Goal: Task Accomplishment & Management: Manage account settings

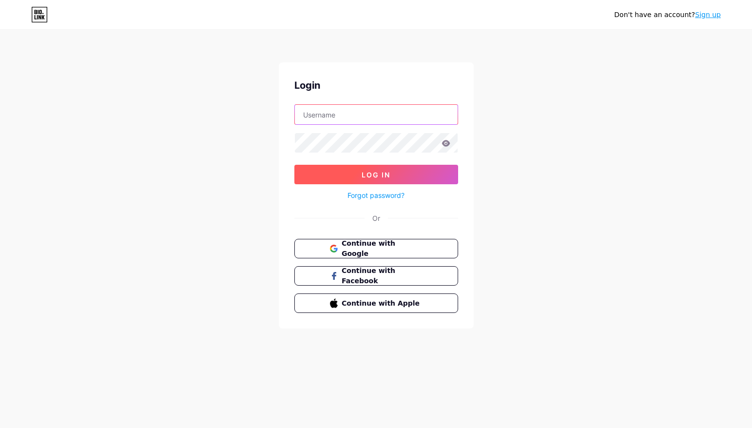
type input "dionnesmith"
click at [380, 177] on span "Log In" at bounding box center [376, 175] width 29 height 8
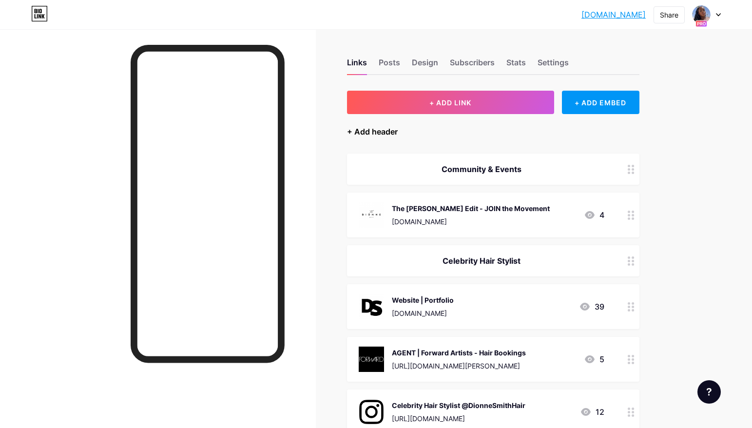
click at [381, 134] on div "+ Add header" at bounding box center [372, 132] width 51 height 12
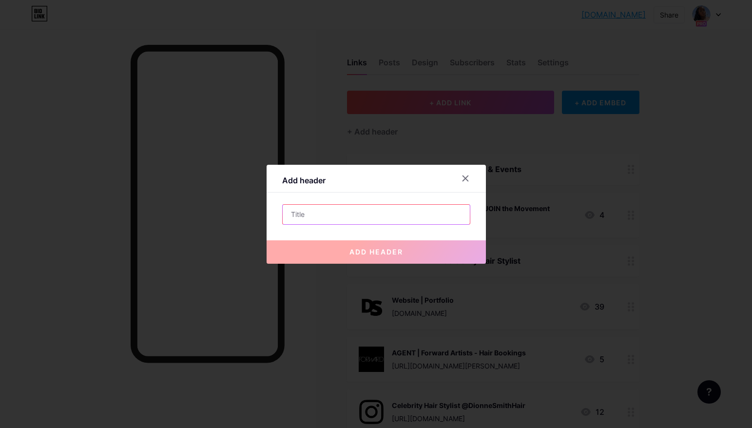
click at [316, 216] on input "text" at bounding box center [376, 214] width 187 height 19
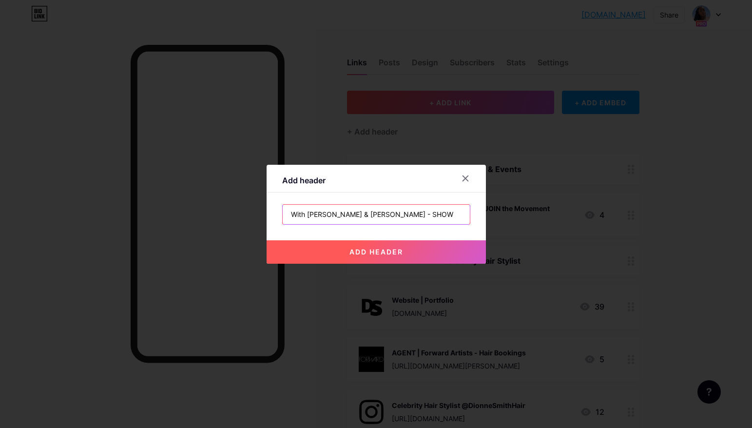
type input "With [PERSON_NAME] & [PERSON_NAME] - SHOW"
click at [350, 249] on span "add header" at bounding box center [376, 252] width 54 height 8
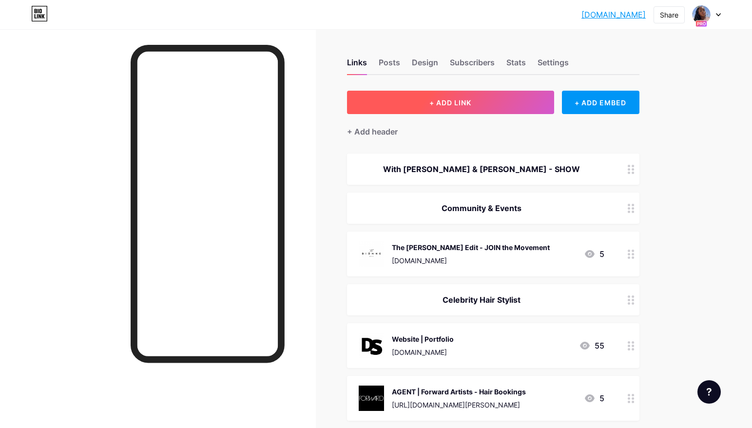
click at [471, 100] on span "+ ADD LINK" at bounding box center [450, 102] width 42 height 8
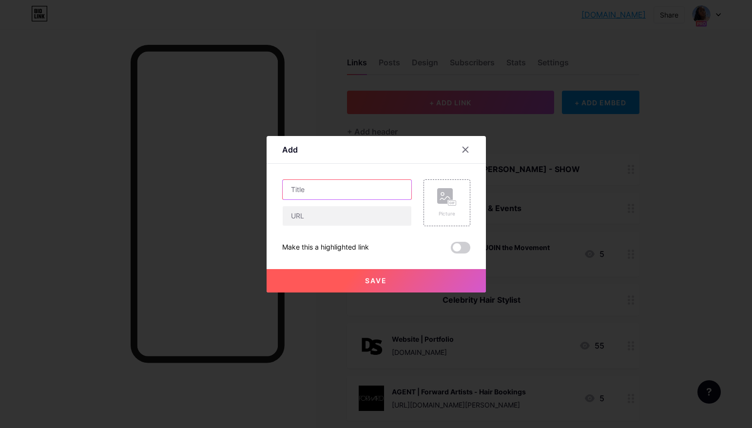
click at [364, 190] on input "text" at bounding box center [347, 189] width 129 height 19
type input "Website"
click at [442, 201] on rect at bounding box center [445, 196] width 16 height 16
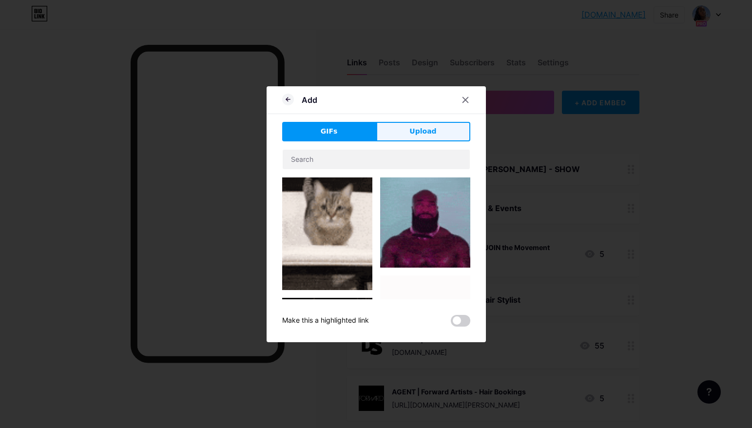
click at [433, 134] on span "Upload" at bounding box center [422, 131] width 27 height 10
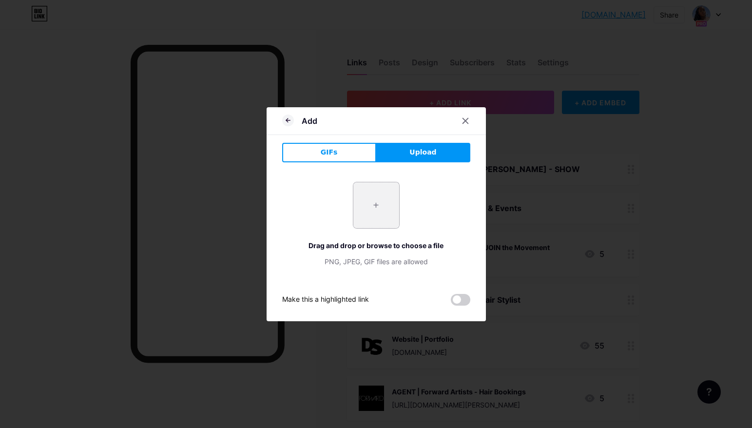
click at [375, 205] on input "file" at bounding box center [376, 205] width 46 height 46
type input "C:\fakepath\8.png"
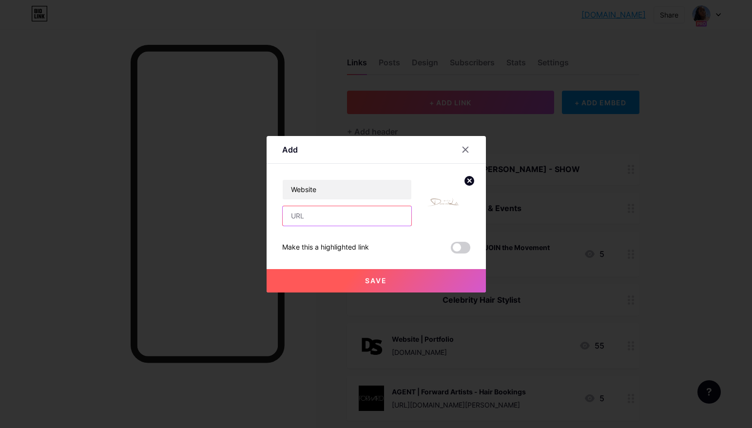
click at [342, 216] on input "text" at bounding box center [347, 215] width 129 height 19
type input "[DOMAIN_NAME]"
click at [380, 281] on span "Save" at bounding box center [376, 280] width 22 height 8
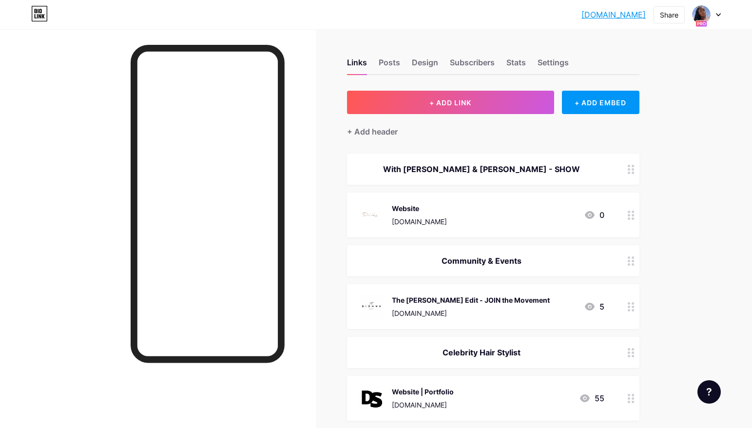
click at [632, 216] on icon at bounding box center [631, 214] width 7 height 9
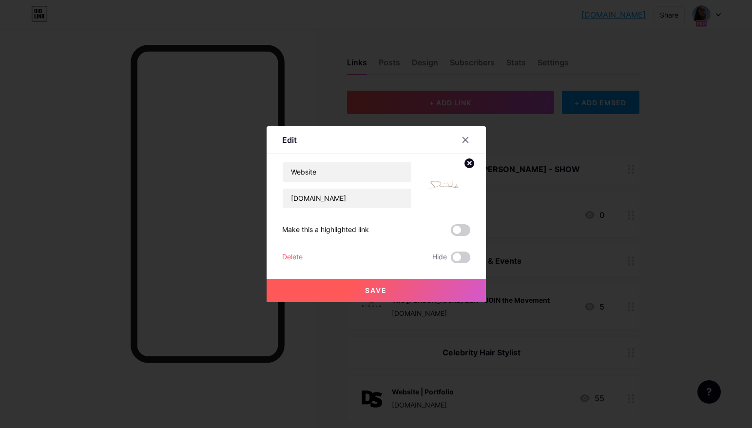
click at [458, 230] on span at bounding box center [460, 230] width 19 height 12
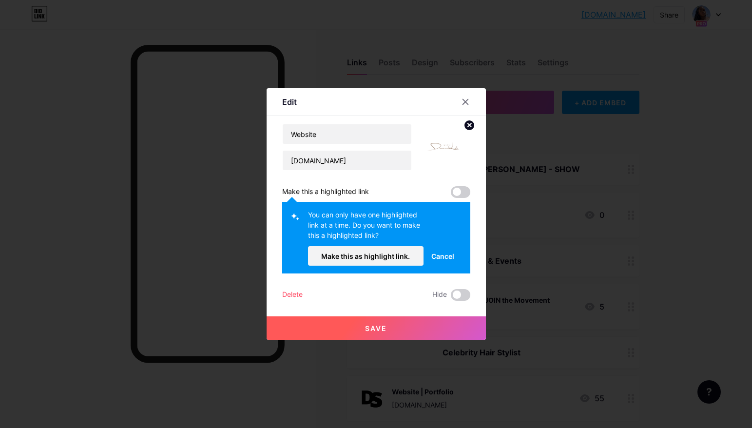
click at [456, 193] on span at bounding box center [460, 192] width 19 height 12
click at [461, 189] on span at bounding box center [460, 192] width 19 height 12
click at [385, 253] on span "Make this as highlight link." at bounding box center [365, 256] width 89 height 8
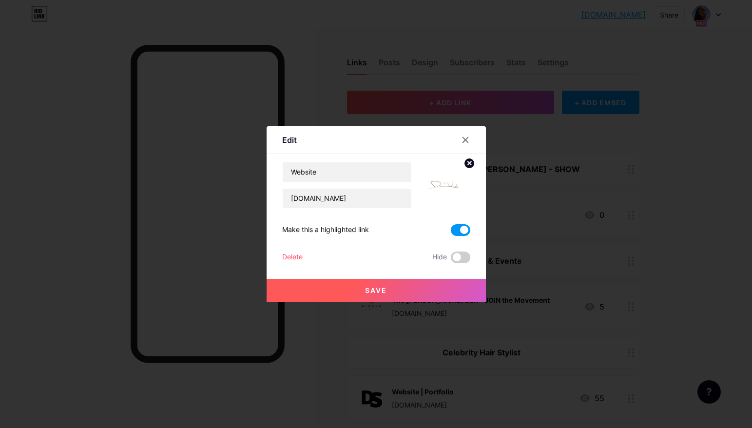
click at [397, 286] on button "Save" at bounding box center [376, 290] width 219 height 23
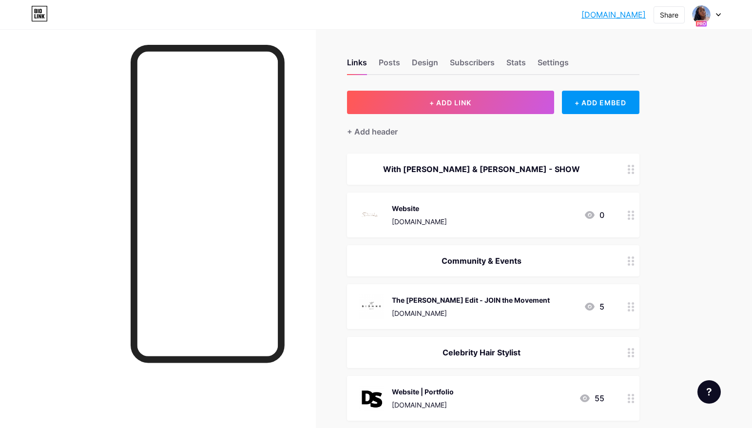
click at [430, 214] on div "Website www.withdionneandlola.com" at bounding box center [419, 214] width 55 height 25
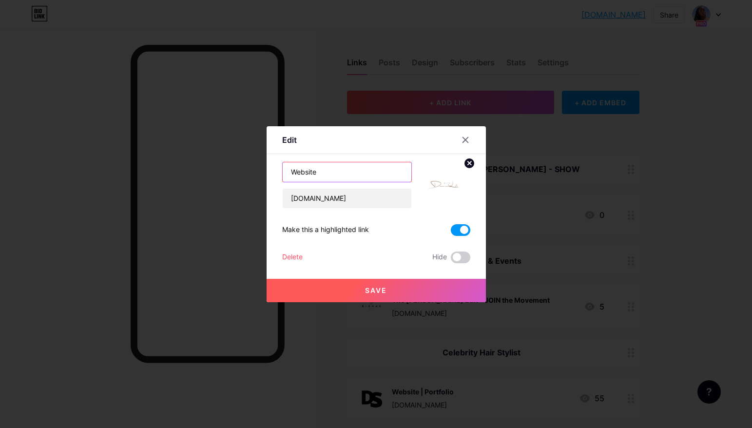
click at [352, 174] on input "Website" at bounding box center [347, 171] width 129 height 19
type input "WDL Show - Watch Here"
click at [363, 292] on button "Save" at bounding box center [376, 290] width 219 height 23
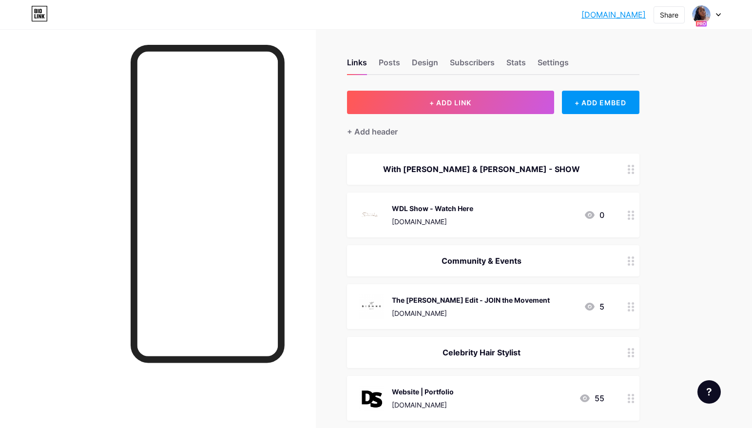
click at [464, 207] on div "WDL Show - Watch Here" at bounding box center [432, 208] width 81 height 10
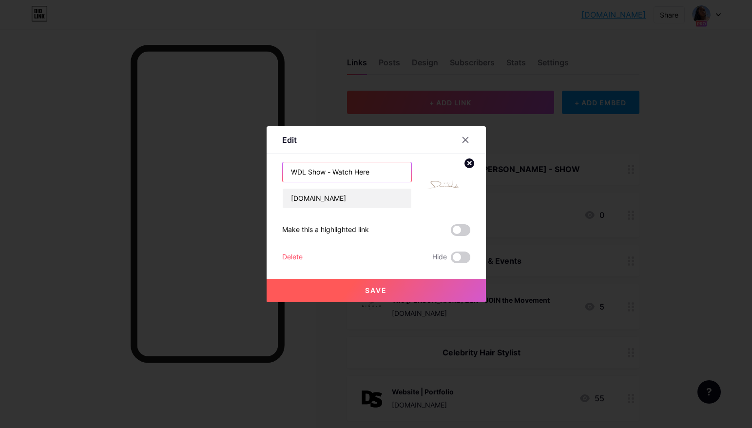
drag, startPoint x: 332, startPoint y: 172, endPoint x: 269, endPoint y: 172, distance: 62.9
click at [268, 172] on div "Edit Content YouTube Play YouTube video without leaving your page. ADD Vimeo Pl…" at bounding box center [376, 214] width 219 height 176
type input "Watch Here"
click at [456, 230] on span at bounding box center [460, 230] width 19 height 12
click at [451, 232] on input "checkbox" at bounding box center [451, 232] width 0 height 0
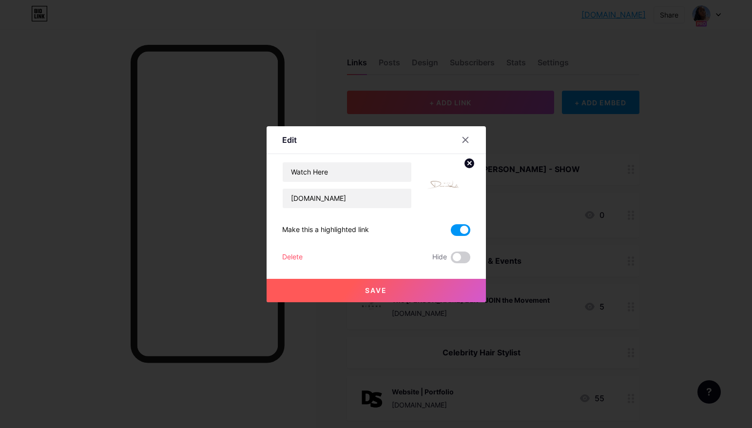
click at [384, 286] on span "Save" at bounding box center [376, 290] width 22 height 8
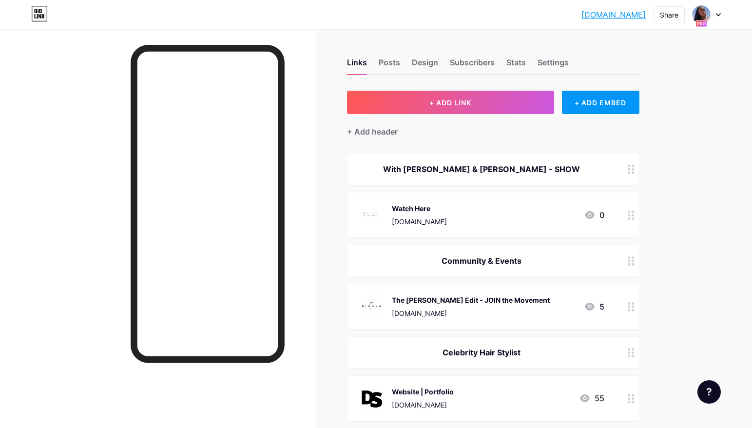
click at [417, 210] on div "Watch Here" at bounding box center [419, 208] width 55 height 10
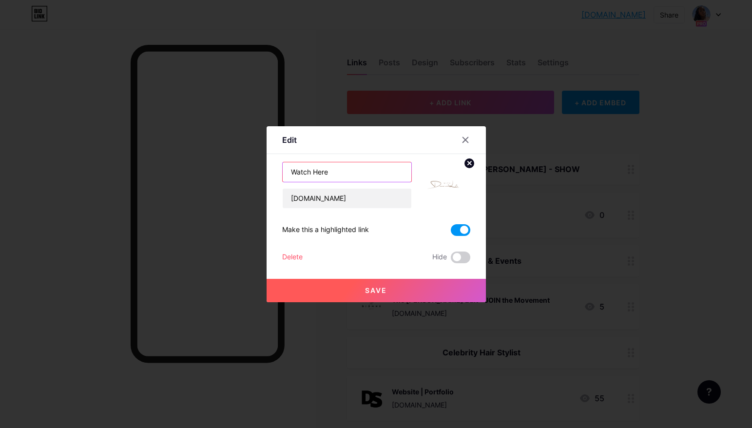
click at [292, 173] on input "Watch Here" at bounding box center [347, 171] width 129 height 19
type input "WDL Show - Watch Here"
click at [372, 288] on span "Save" at bounding box center [376, 290] width 22 height 8
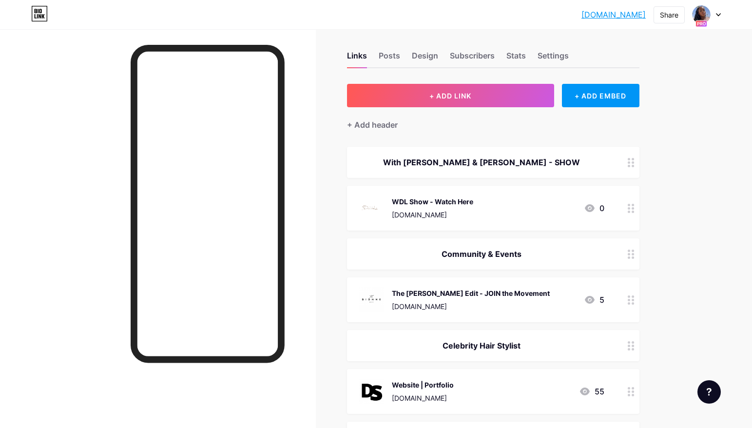
scroll to position [10, 0]
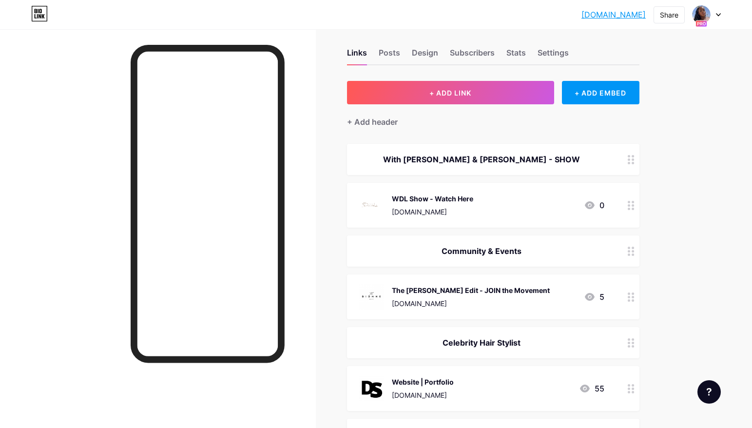
click at [606, 18] on link "[DOMAIN_NAME]" at bounding box center [613, 15] width 64 height 12
click at [716, 15] on icon at bounding box center [718, 14] width 5 height 3
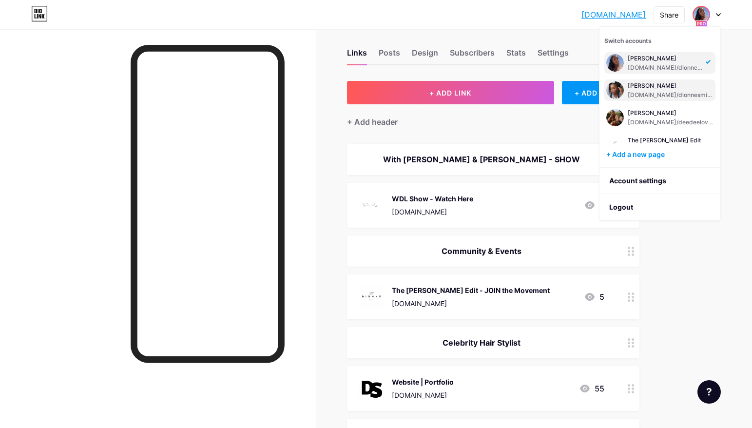
click at [653, 95] on div "[DOMAIN_NAME]/dionnesmithhair" at bounding box center [671, 95] width 86 height 8
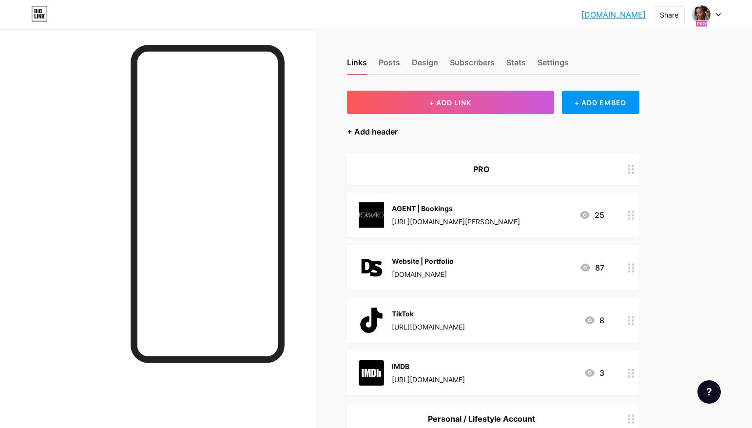
click at [387, 130] on div "+ Add header" at bounding box center [372, 132] width 51 height 12
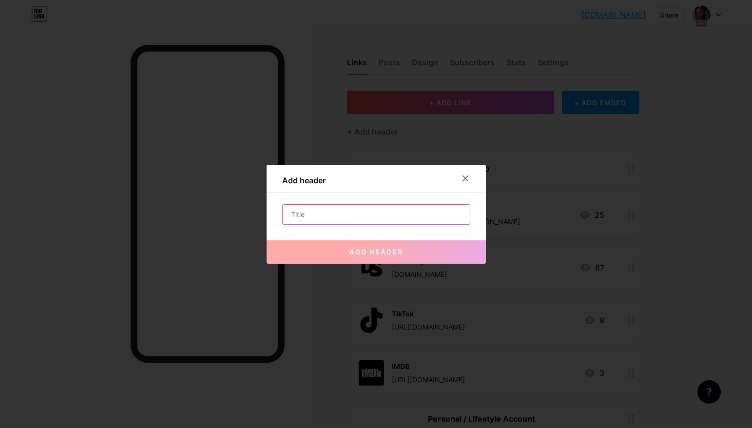
click at [314, 215] on input "text" at bounding box center [376, 214] width 187 height 19
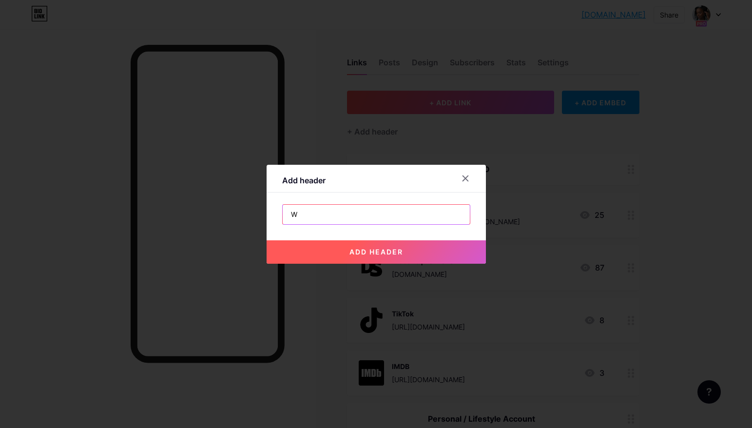
type input "With [PERSON_NAME] & [PERSON_NAME] - SHOW"
click at [388, 256] on button "add header" at bounding box center [376, 251] width 219 height 23
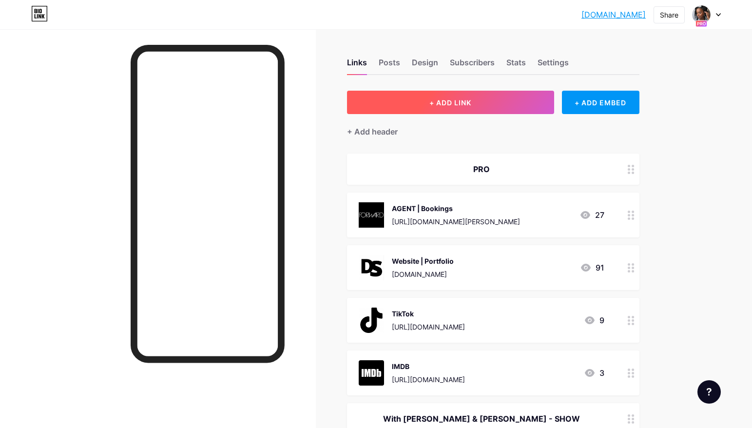
click at [419, 107] on button "+ ADD LINK" at bounding box center [450, 102] width 207 height 23
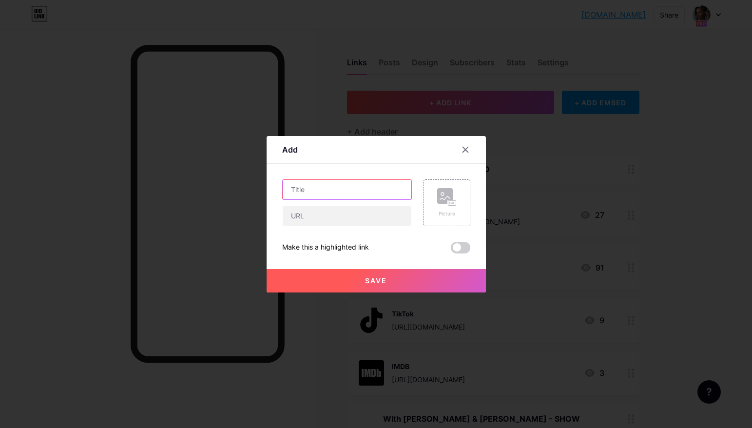
click at [332, 188] on input "text" at bounding box center [347, 189] width 129 height 19
type input "WDL Show - Watch Here"
click at [313, 213] on input "text" at bounding box center [347, 215] width 129 height 19
type input "[DOMAIN_NAME]"
click at [385, 277] on span "Save" at bounding box center [376, 280] width 22 height 8
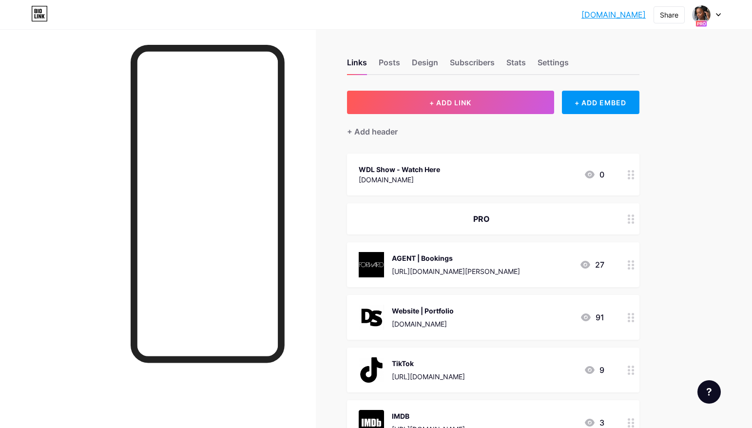
click at [541, 174] on div "WDL Show - Watch Here www.withdionneandlola.com 0" at bounding box center [482, 174] width 246 height 22
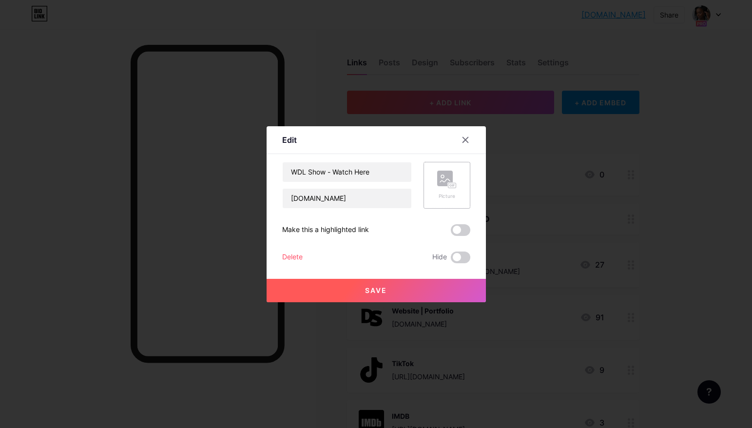
click at [450, 184] on icon at bounding box center [450, 185] width 2 height 2
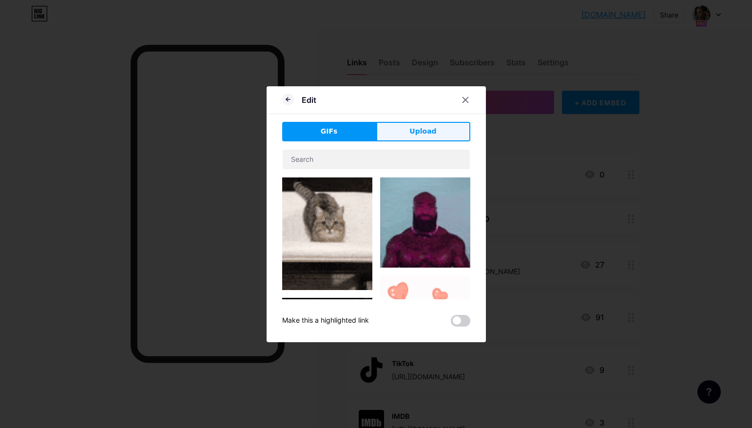
click at [420, 131] on span "Upload" at bounding box center [422, 131] width 27 height 10
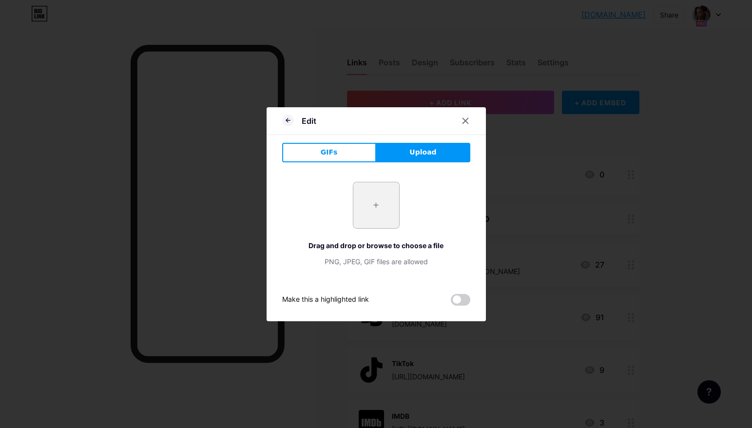
click at [377, 204] on input "file" at bounding box center [376, 205] width 46 height 46
type input "C:\fakepath\COMING SOON.png"
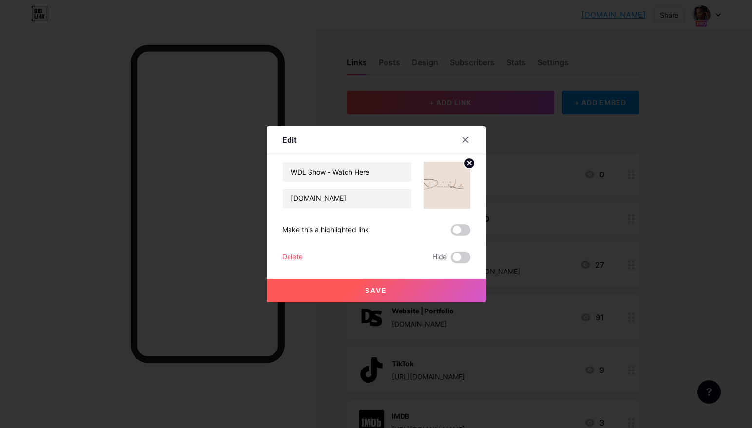
click at [467, 160] on circle at bounding box center [469, 163] width 11 height 11
click at [450, 177] on rect at bounding box center [445, 179] width 16 height 16
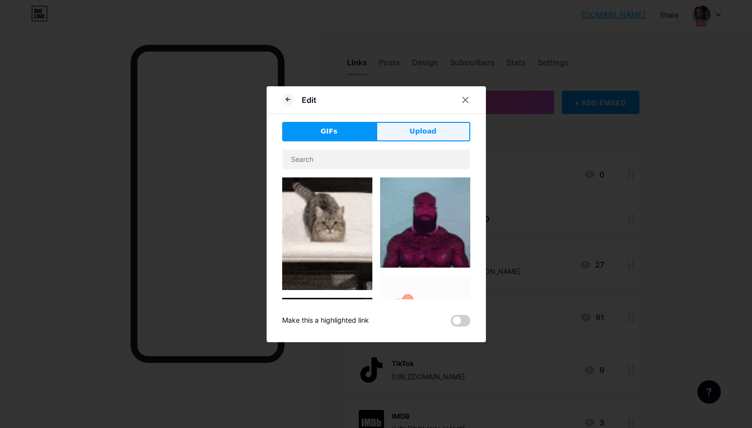
click at [411, 130] on span "Upload" at bounding box center [422, 131] width 27 height 10
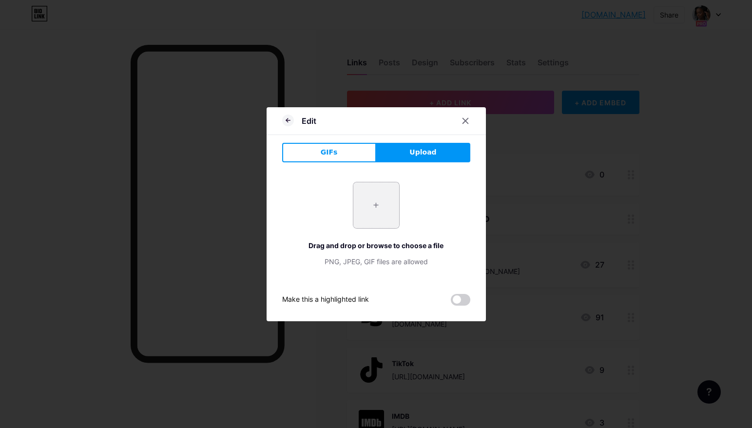
click at [366, 198] on input "file" at bounding box center [376, 205] width 46 height 46
type input "C:\fakepath\[PERSON_NAME] & [PERSON_NAME] - Logos (1).png"
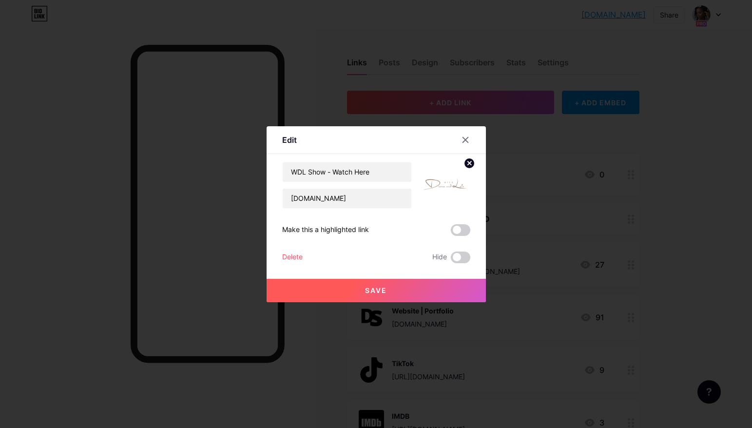
click at [391, 295] on button "Save" at bounding box center [376, 290] width 219 height 23
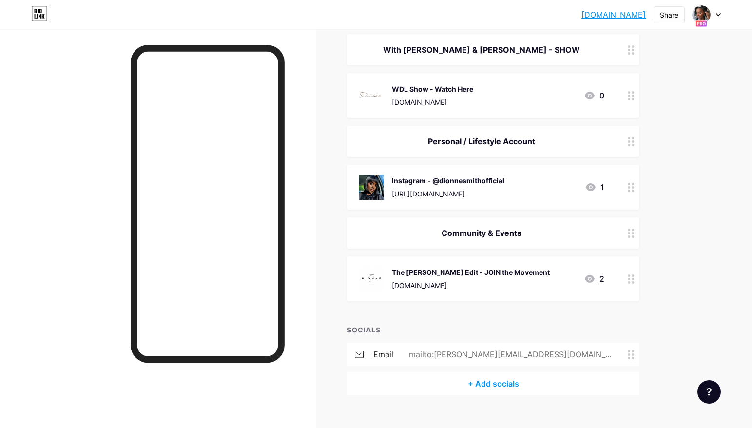
scroll to position [384, 0]
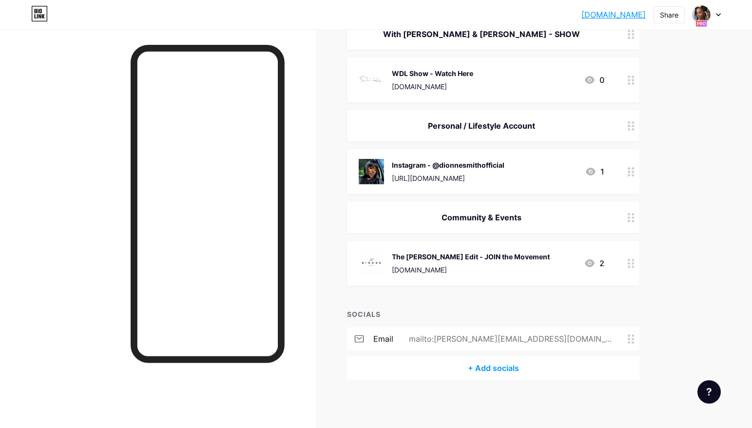
click at [473, 79] on div "WDL Show - Watch Here www.withdionneandlola.com" at bounding box center [432, 79] width 81 height 25
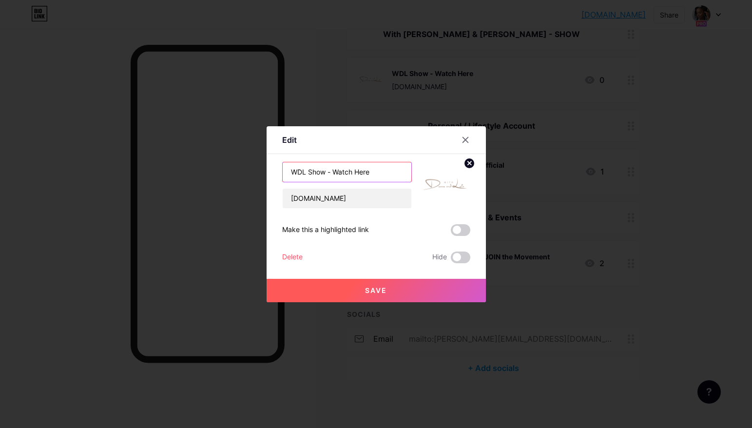
click at [333, 172] on input "WDL Show - Watch Here" at bounding box center [347, 171] width 129 height 19
click at [387, 287] on button "Save" at bounding box center [376, 290] width 219 height 23
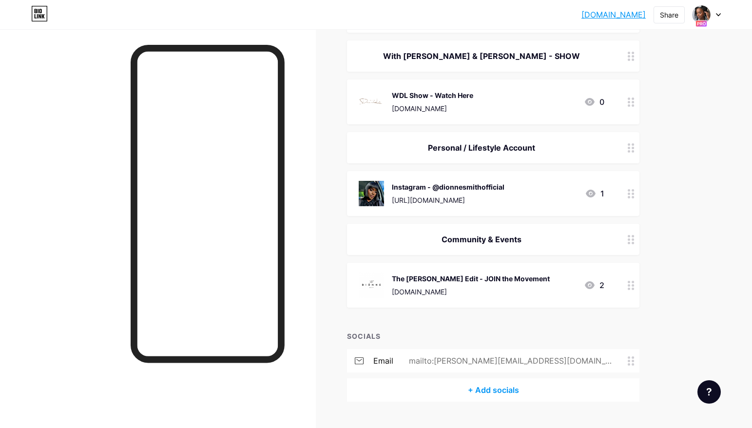
scroll to position [354, 0]
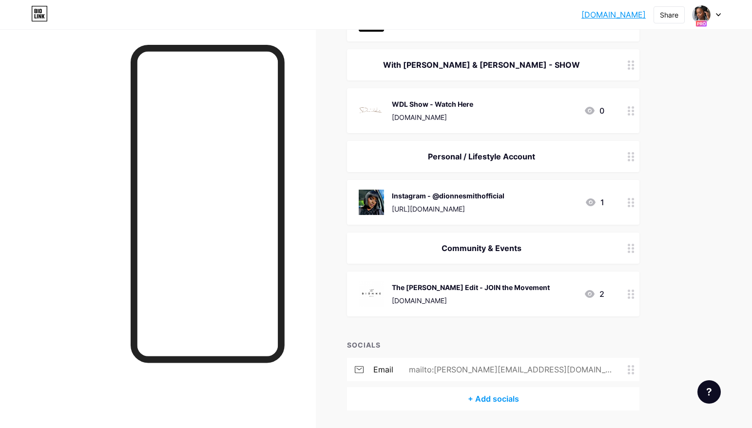
click at [716, 15] on icon at bounding box center [718, 14] width 5 height 3
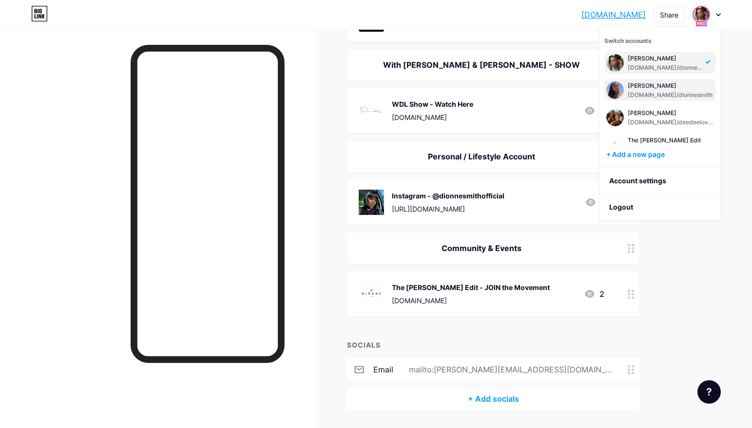
click at [657, 94] on div "[DOMAIN_NAME]/dionnesmith" at bounding box center [670, 95] width 85 height 8
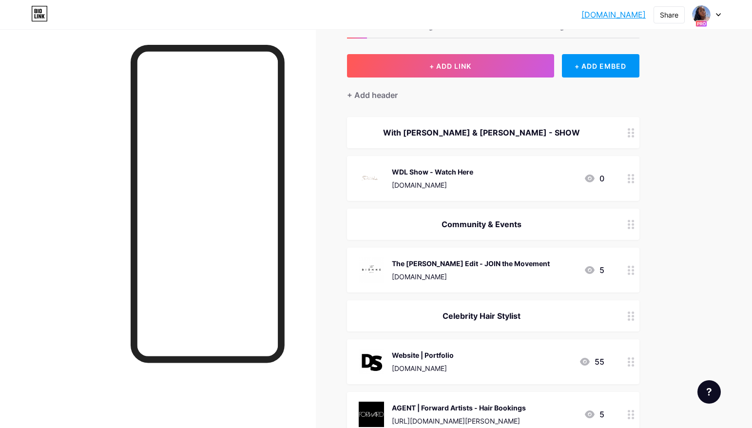
scroll to position [65, 0]
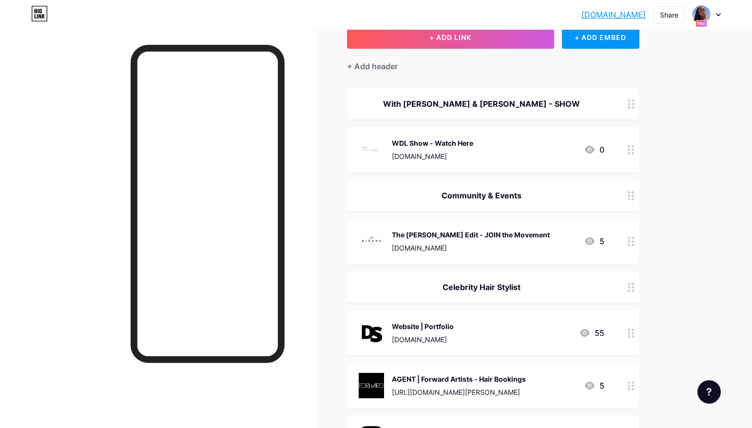
click at [473, 156] on div "[DOMAIN_NAME]" at bounding box center [432, 156] width 81 height 10
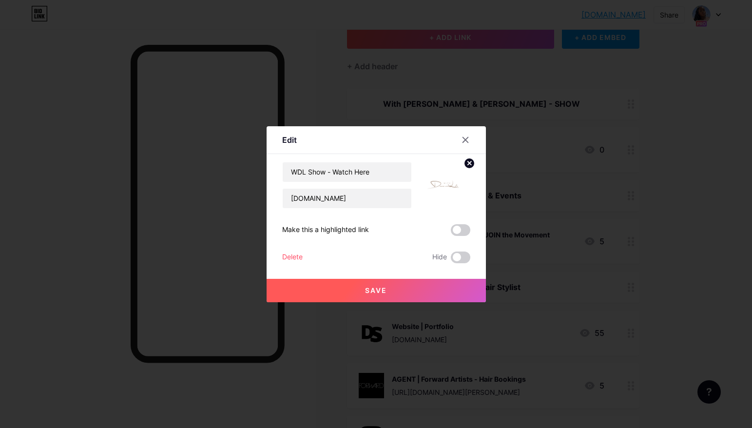
click at [467, 165] on circle at bounding box center [469, 163] width 11 height 11
click at [448, 183] on rect at bounding box center [452, 185] width 8 height 5
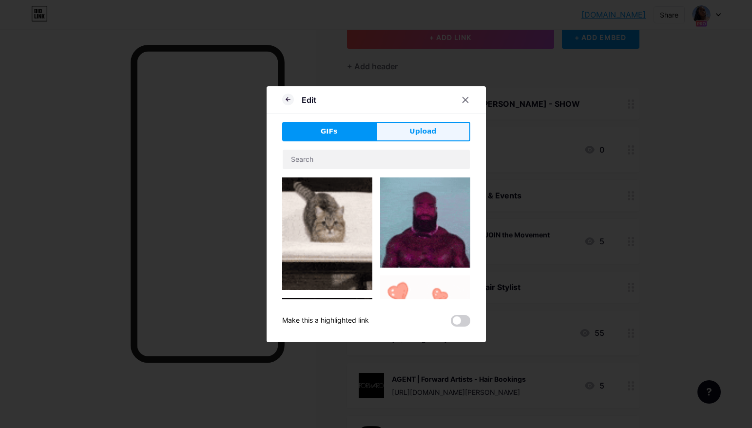
click at [418, 130] on span "Upload" at bounding box center [422, 131] width 27 height 10
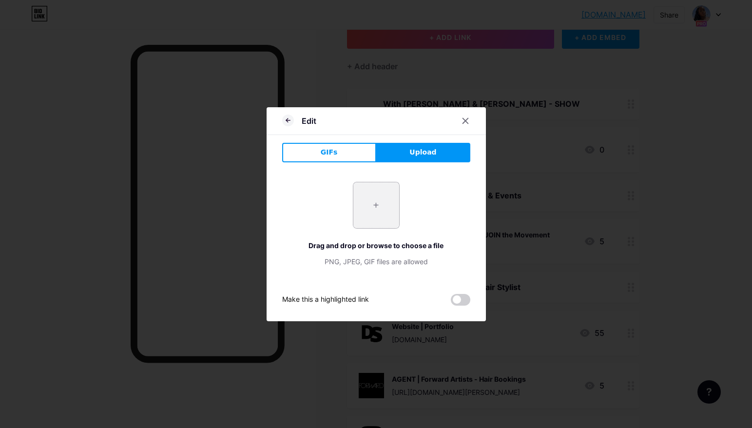
click at [374, 205] on input "file" at bounding box center [376, 205] width 46 height 46
type input "C:\fakepath\Dionne & Lola - Logos (1).png"
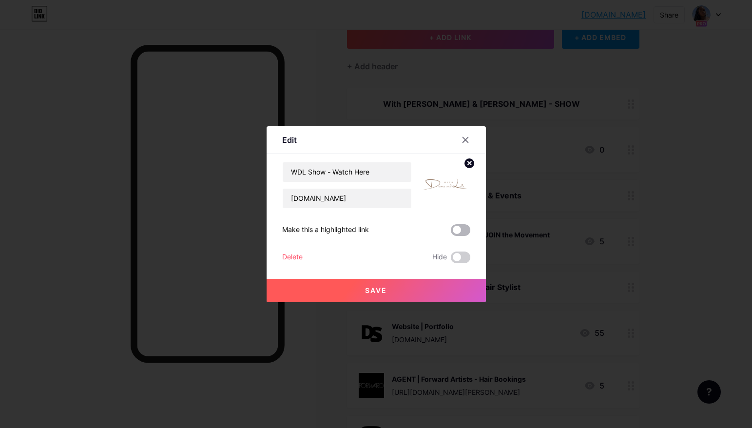
click at [458, 235] on span at bounding box center [460, 230] width 19 height 12
click at [451, 232] on input "checkbox" at bounding box center [451, 232] width 0 height 0
click at [393, 288] on button "Save" at bounding box center [376, 290] width 219 height 23
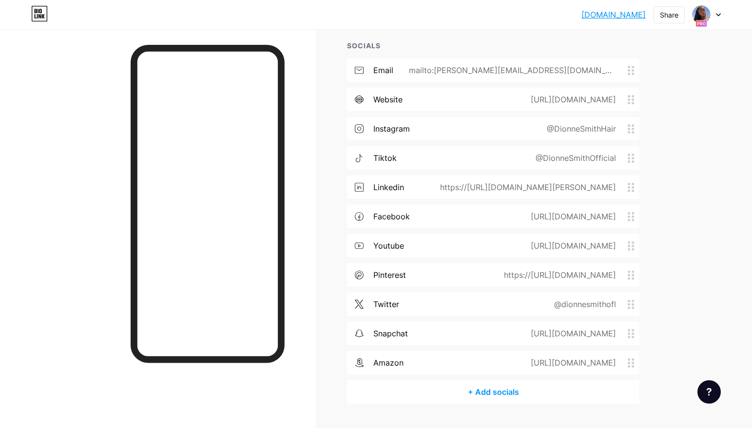
scroll to position [1025, 0]
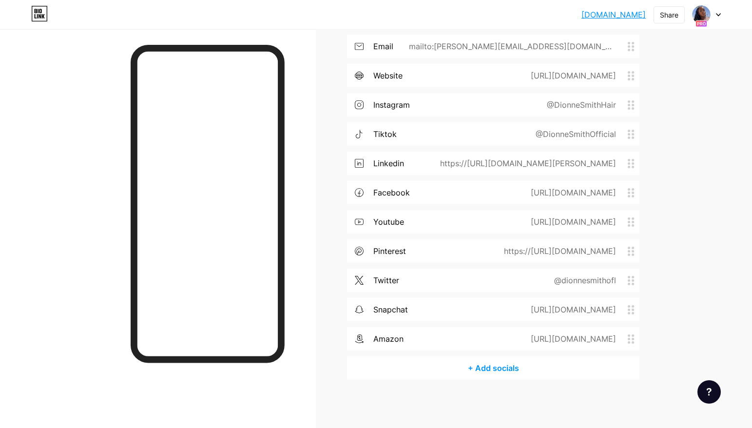
click at [717, 17] on div at bounding box center [706, 15] width 28 height 18
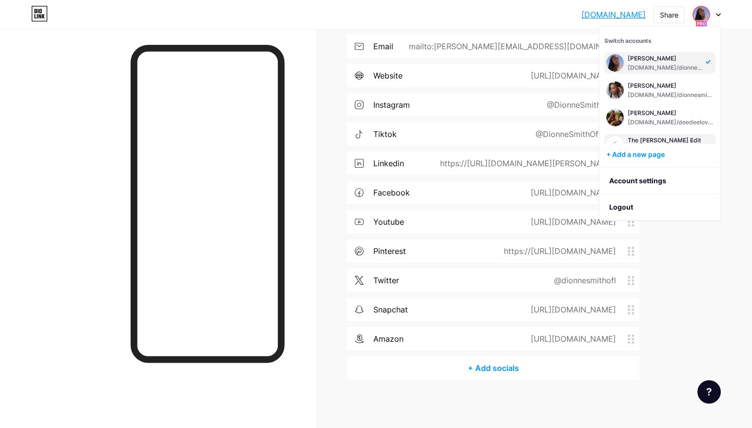
click at [668, 138] on div "The [PERSON_NAME] Edit" at bounding box center [671, 140] width 86 height 8
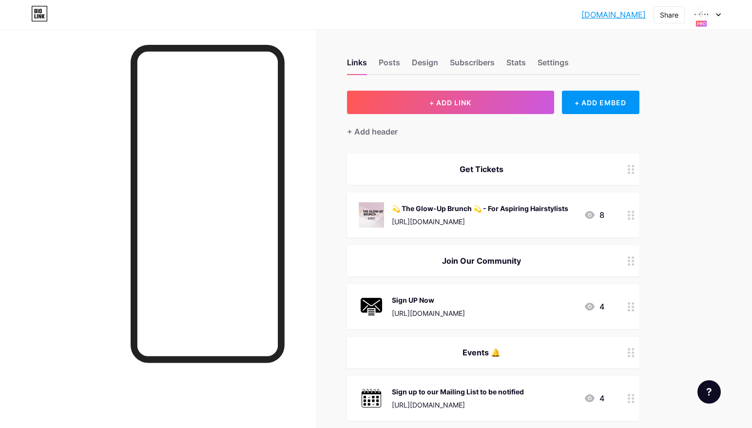
click at [634, 215] on icon at bounding box center [631, 214] width 7 height 9
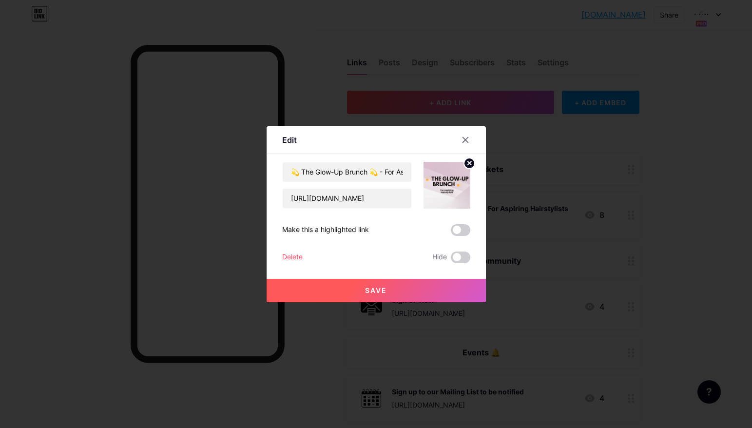
click at [295, 255] on div "Delete" at bounding box center [292, 257] width 20 height 12
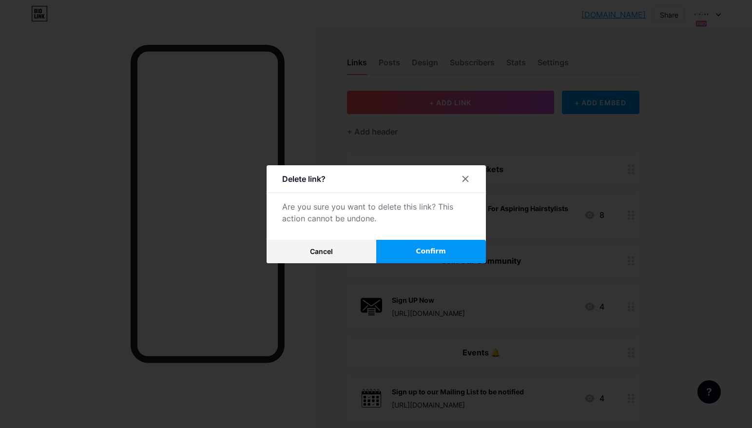
click at [424, 251] on span "Confirm" at bounding box center [431, 251] width 30 height 10
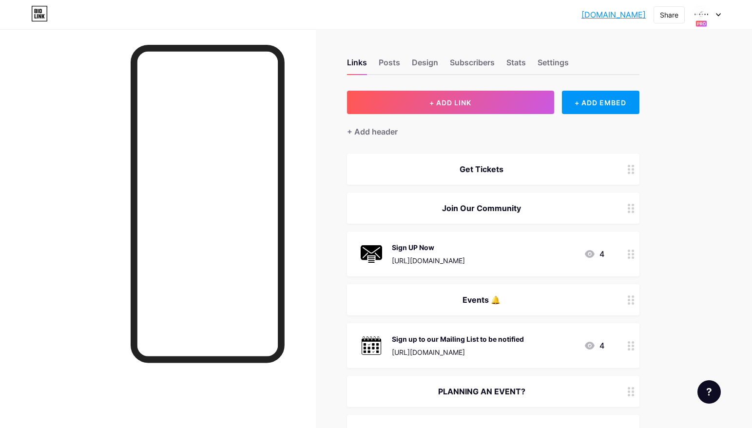
click at [632, 166] on icon at bounding box center [631, 169] width 7 height 9
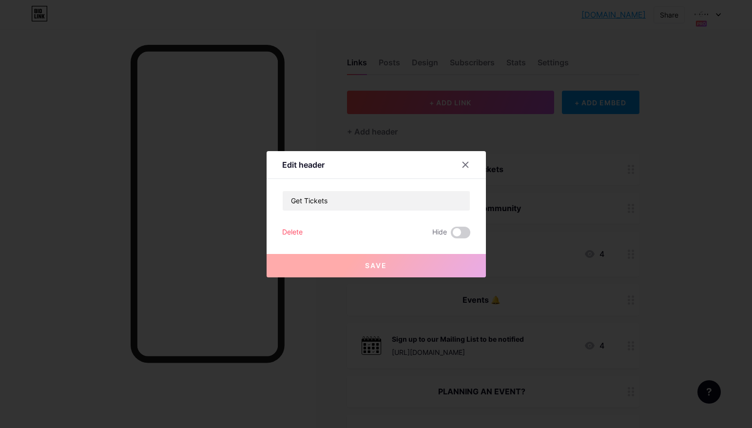
click at [306, 231] on div "Delete Hide" at bounding box center [376, 233] width 188 height 12
click at [293, 233] on div "Delete" at bounding box center [292, 233] width 20 height 12
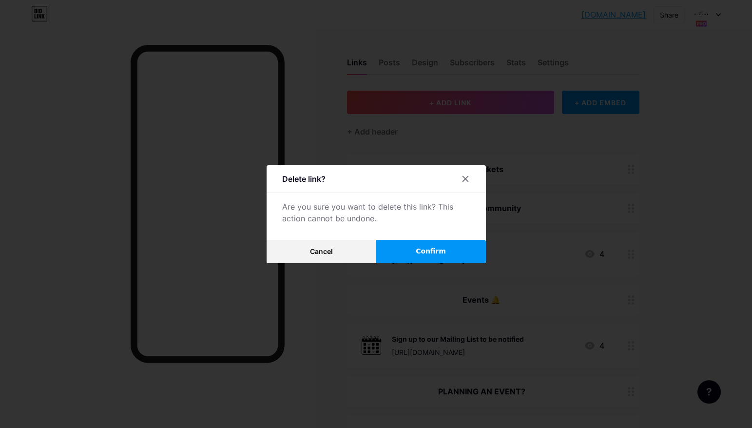
click at [433, 248] on span "Confirm" at bounding box center [431, 251] width 30 height 10
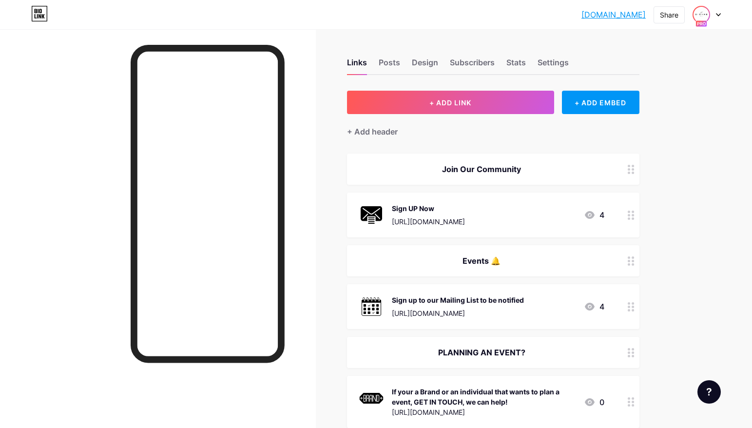
click at [701, 16] on img at bounding box center [701, 15] width 16 height 16
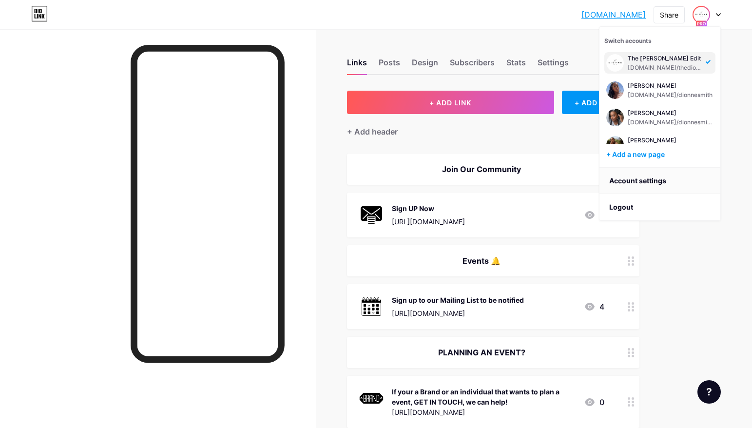
click at [634, 179] on link "Account settings" at bounding box center [659, 181] width 121 height 26
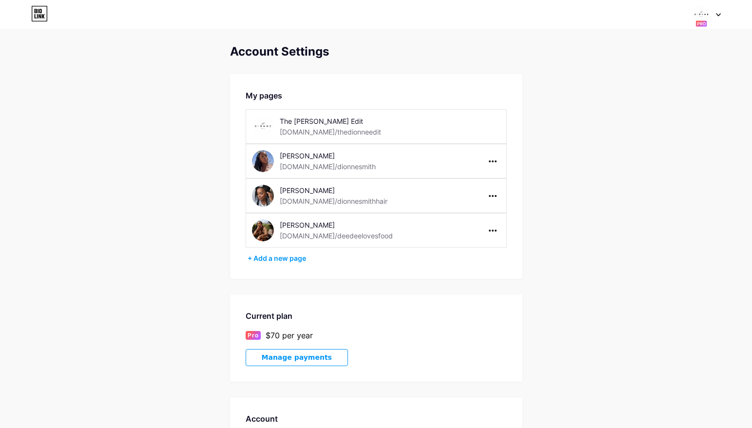
click at [329, 126] on div "The [PERSON_NAME] Edit" at bounding box center [349, 121] width 138 height 10
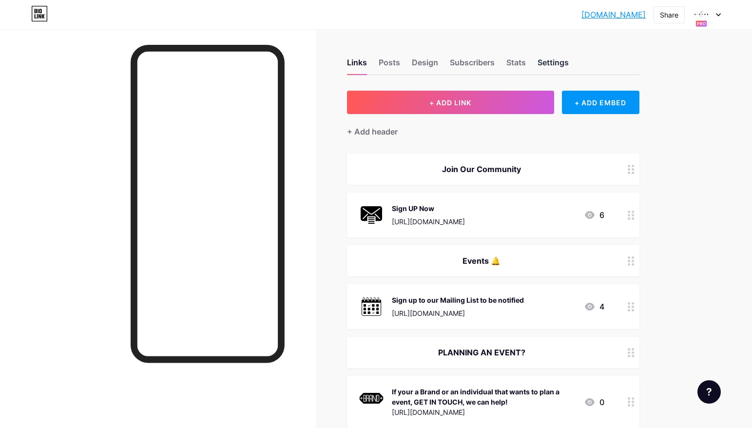
click at [547, 64] on div "Settings" at bounding box center [552, 66] width 31 height 18
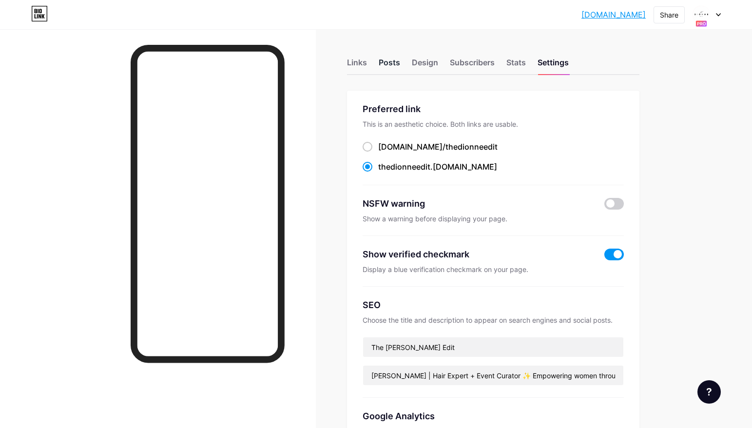
click at [390, 65] on div "Posts" at bounding box center [389, 66] width 21 height 18
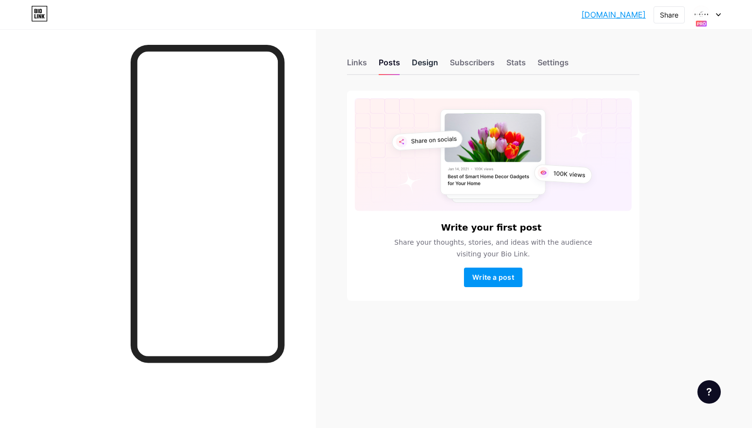
click at [419, 64] on div "Design" at bounding box center [425, 66] width 26 height 18
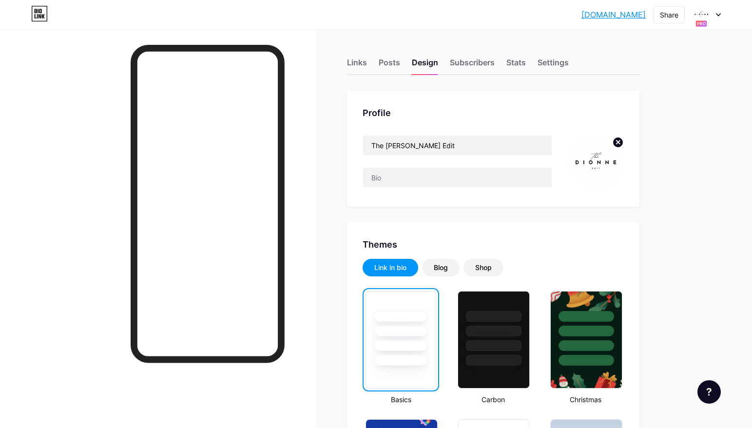
click at [620, 140] on circle at bounding box center [617, 142] width 11 height 11
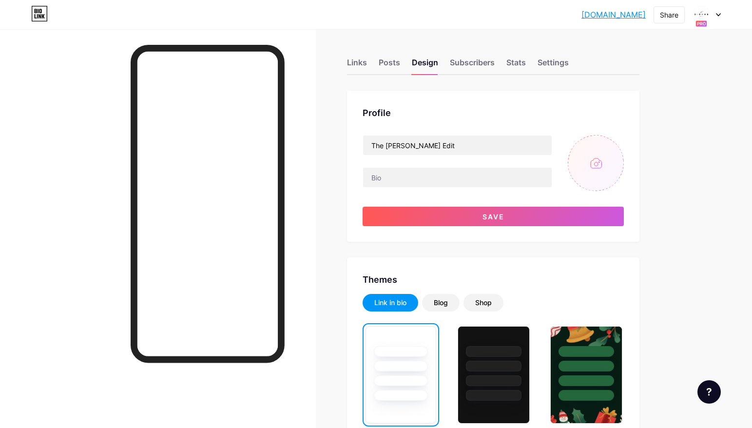
click at [597, 157] on input "file" at bounding box center [596, 163] width 56 height 56
type input "C:\fakepath\TDE - POSTS.png"
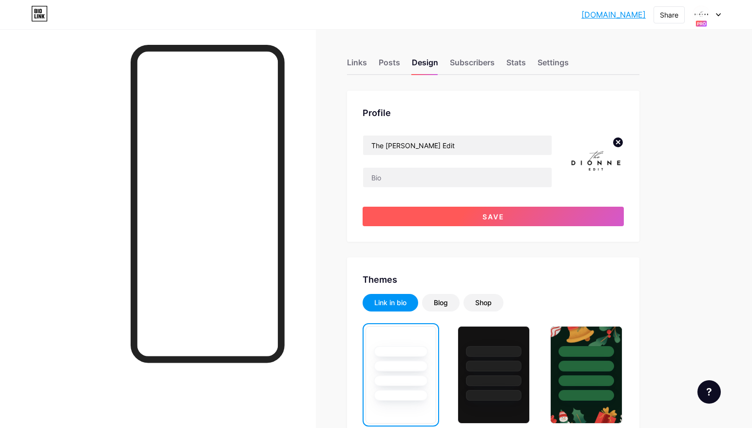
click at [517, 221] on button "Save" at bounding box center [493, 216] width 261 height 19
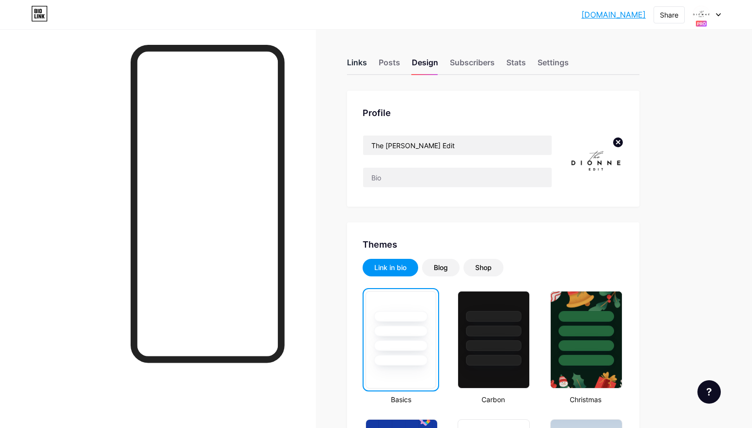
click at [361, 62] on div "Links" at bounding box center [357, 66] width 20 height 18
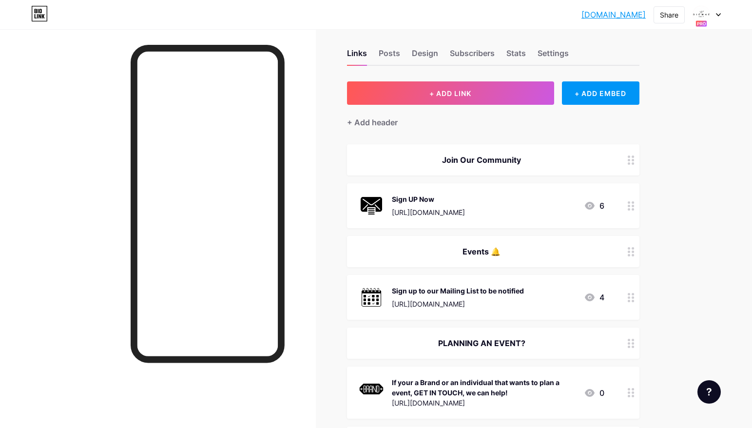
scroll to position [6, 0]
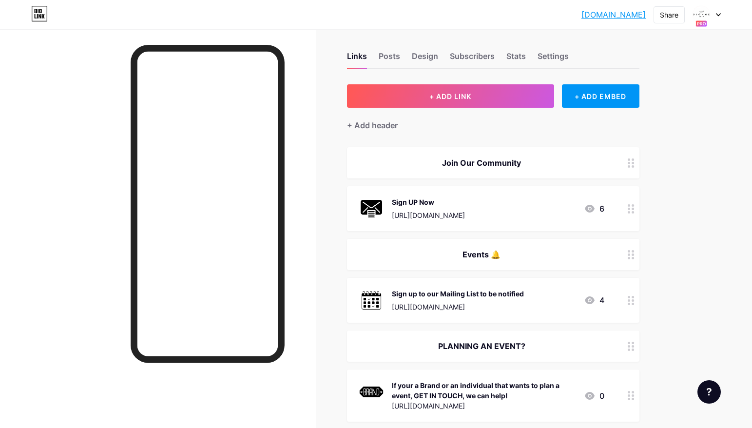
click at [486, 205] on div "Sign UP Now https://thedionneedit.com/ 6" at bounding box center [482, 208] width 246 height 25
click at [383, 287] on span "Save" at bounding box center [376, 290] width 22 height 8
click at [414, 210] on div "https://thedionneedit.com/" at bounding box center [428, 215] width 73 height 10
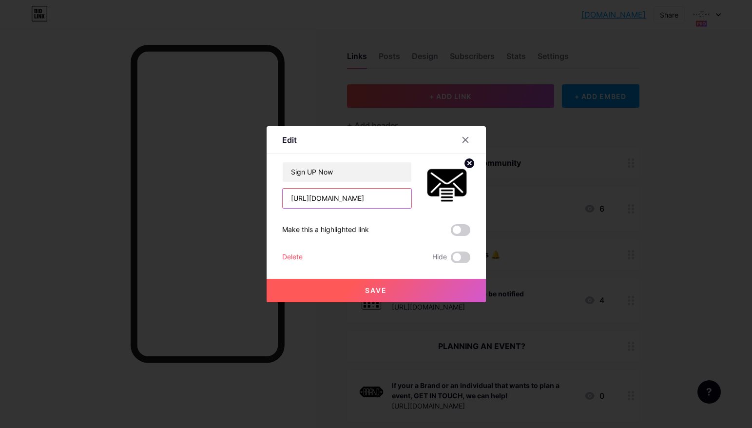
click at [391, 201] on input "https://thedionneedit.com/" at bounding box center [347, 198] width 129 height 19
paste input "e2050a06.sibforms.com/serve/MUIFAMNV4wIjogc4NnG946WWfE_edzf7SMNNDZKeelkA0qKIK0Q…"
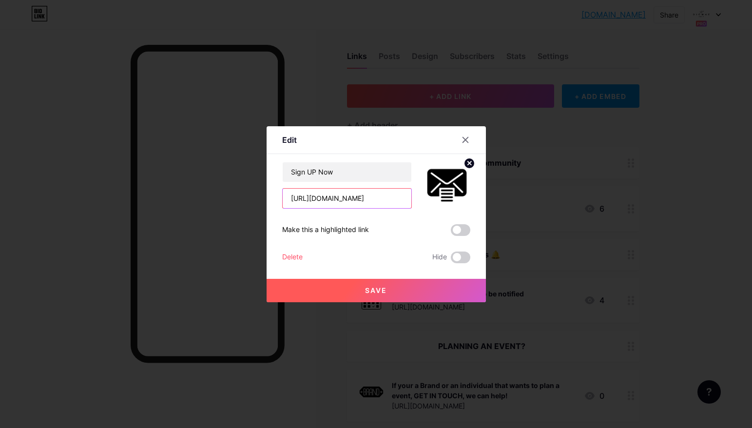
type input "https://e2050a06.sibforms.com/serve/MUIFAMNV4wIjogc4NnG946WWfE_edzf7SMNNDZKeelk…"
click at [400, 291] on button "Save" at bounding box center [376, 290] width 219 height 23
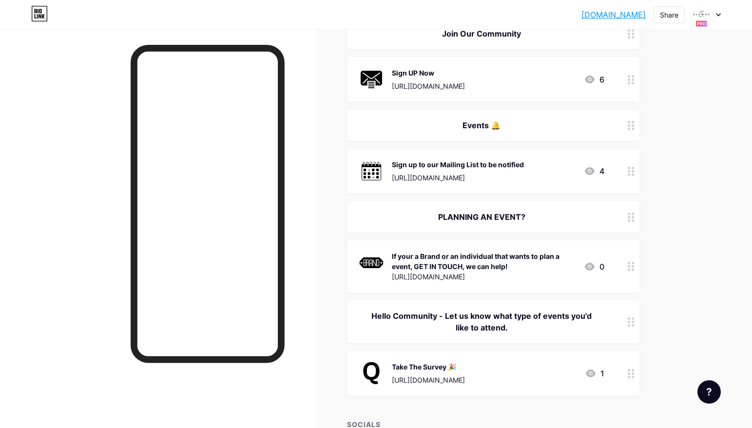
scroll to position [136, 0]
click at [470, 265] on div "If your a Brand or an individual that wants to plan a event, GET IN TOUCH, we c…" at bounding box center [484, 260] width 184 height 20
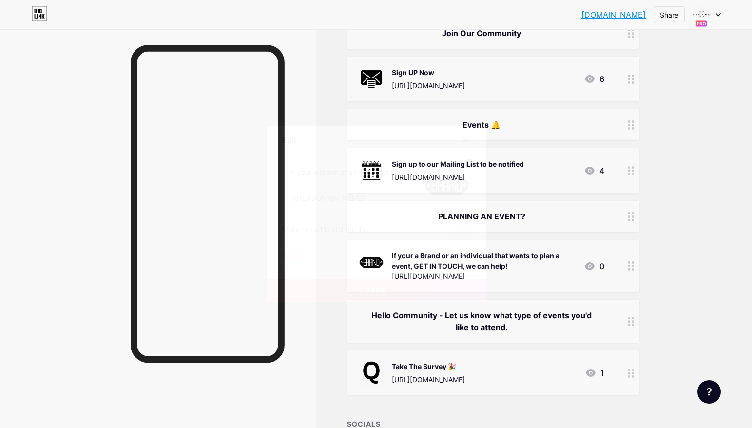
click at [464, 138] on icon at bounding box center [465, 140] width 8 height 8
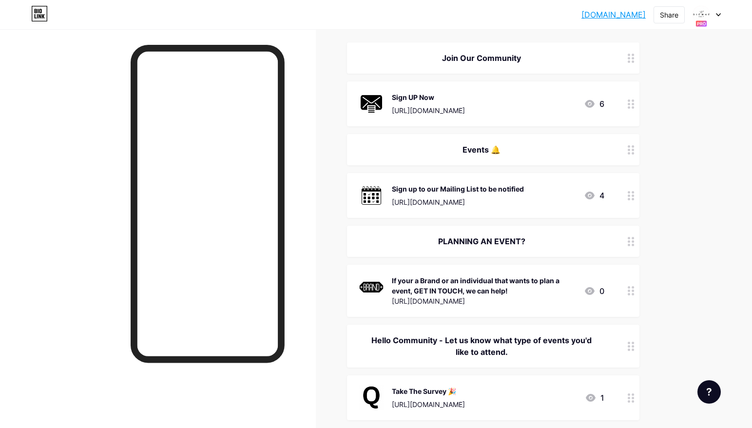
scroll to position [117, 0]
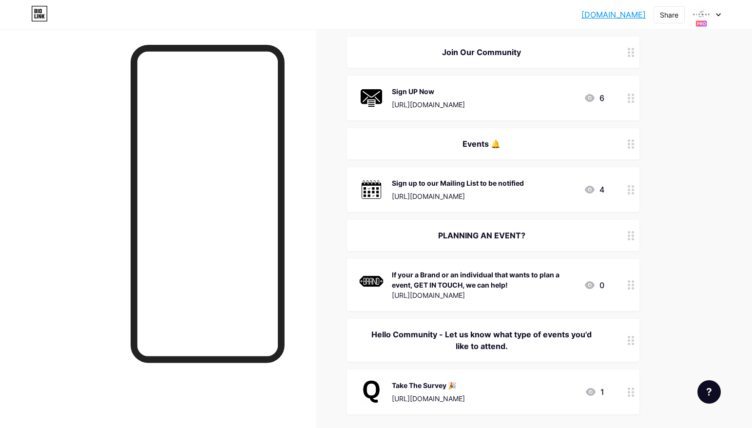
click at [460, 183] on div "Sign up to our Mailing List to be notified" at bounding box center [458, 183] width 132 height 10
click at [466, 140] on icon at bounding box center [464, 139] width 5 height 5
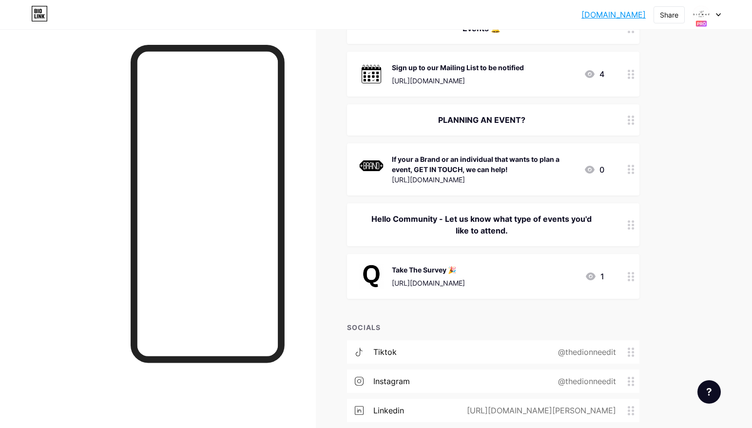
scroll to position [234, 0]
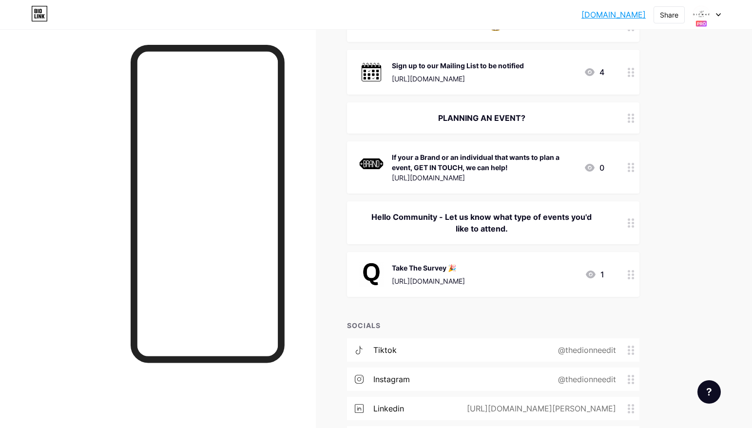
click at [533, 164] on div "If your a Brand or an individual that wants to plan a event, GET IN TOUCH, we c…" at bounding box center [484, 162] width 184 height 20
click at [469, 164] on icon at bounding box center [468, 162] width 3 height 3
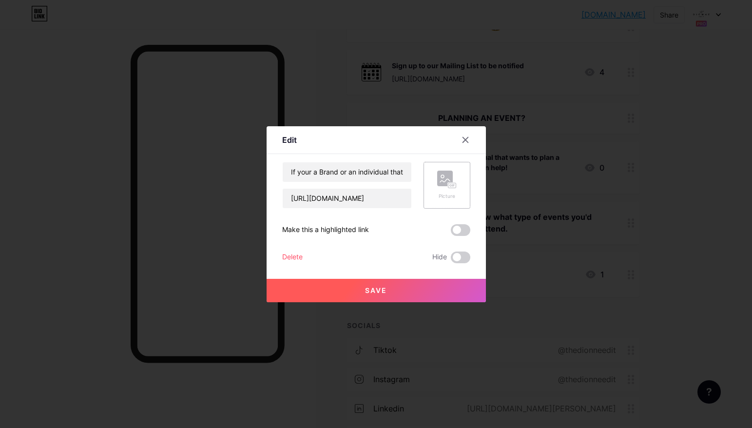
click at [451, 181] on rect at bounding box center [445, 179] width 16 height 16
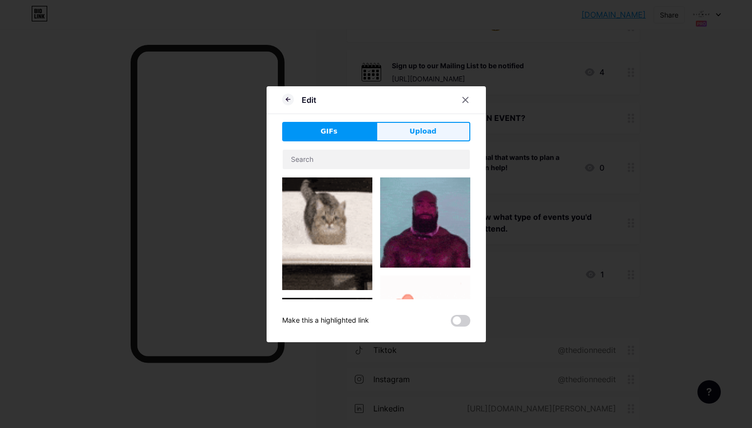
click at [424, 134] on span "Upload" at bounding box center [422, 131] width 27 height 10
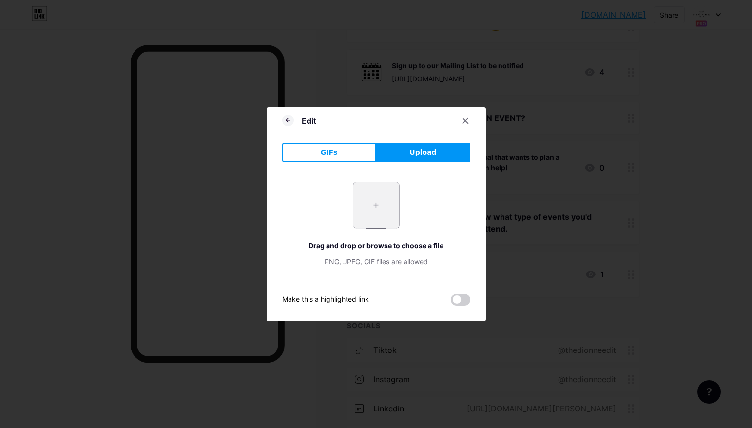
click at [378, 208] on input "file" at bounding box center [376, 205] width 46 height 46
click at [466, 117] on icon at bounding box center [465, 121] width 8 height 8
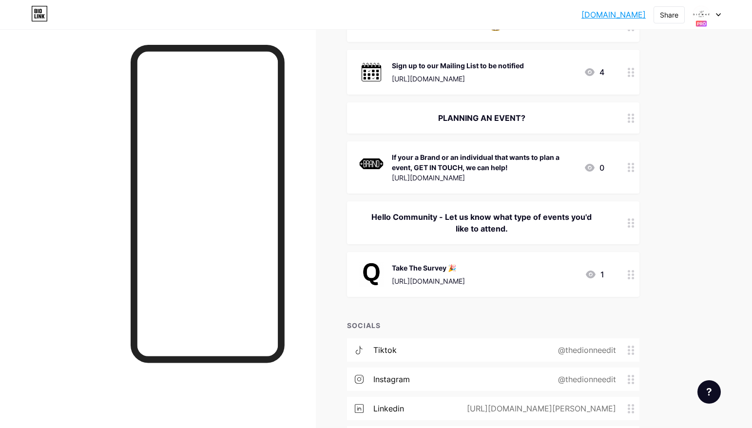
click at [498, 159] on div "If your a Brand or an individual that wants to plan a event, GET IN TOUCH, we c…" at bounding box center [484, 162] width 184 height 20
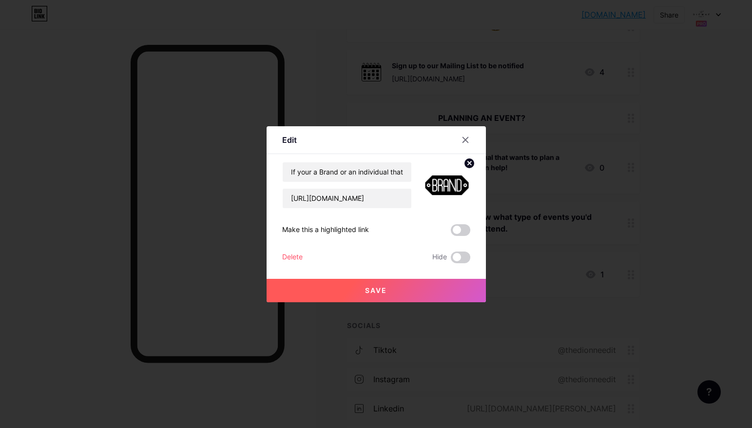
click at [639, 107] on div at bounding box center [376, 214] width 752 height 428
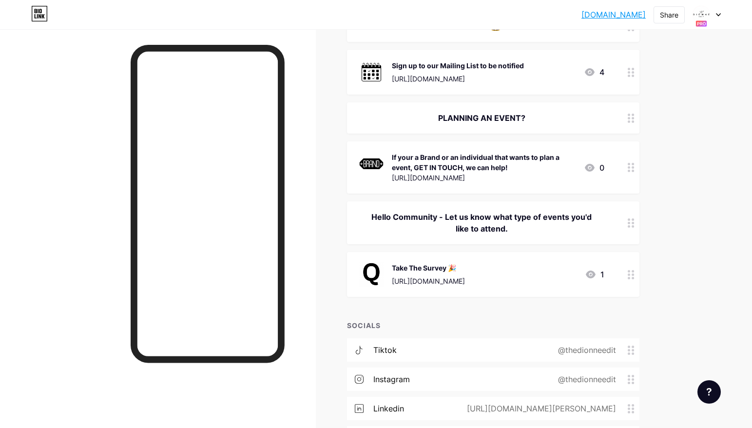
click at [541, 168] on div "If your a Brand or an individual that wants to plan a event, GET IN TOUCH, we c…" at bounding box center [484, 162] width 184 height 20
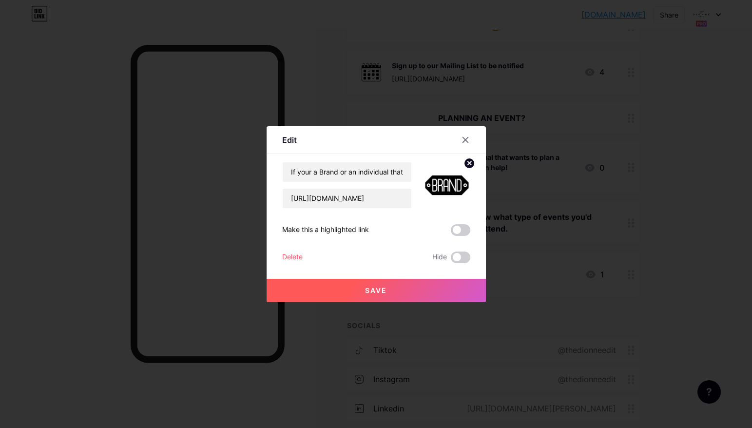
click at [467, 163] on circle at bounding box center [469, 163] width 11 height 11
click at [450, 180] on rect at bounding box center [445, 179] width 16 height 16
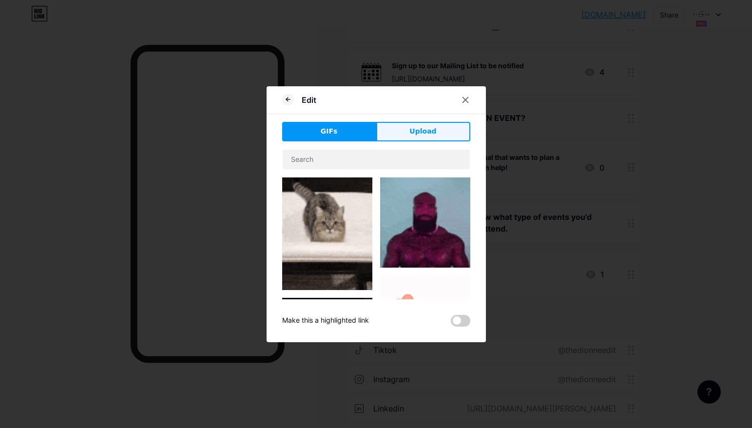
click at [410, 135] on button "Upload" at bounding box center [423, 131] width 94 height 19
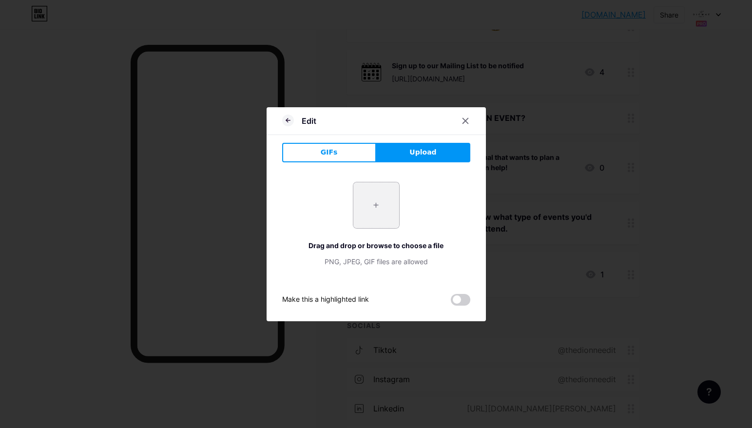
click at [367, 204] on input "file" at bounding box center [376, 205] width 46 height 46
type input "C:\fakepath\8.png"
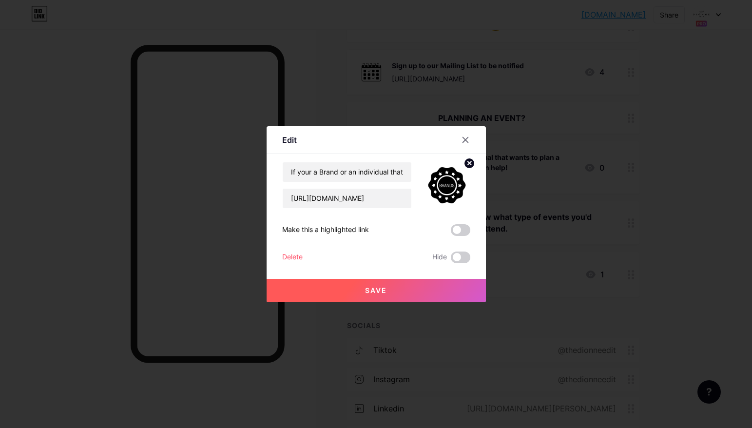
click at [378, 293] on span "Save" at bounding box center [376, 290] width 22 height 8
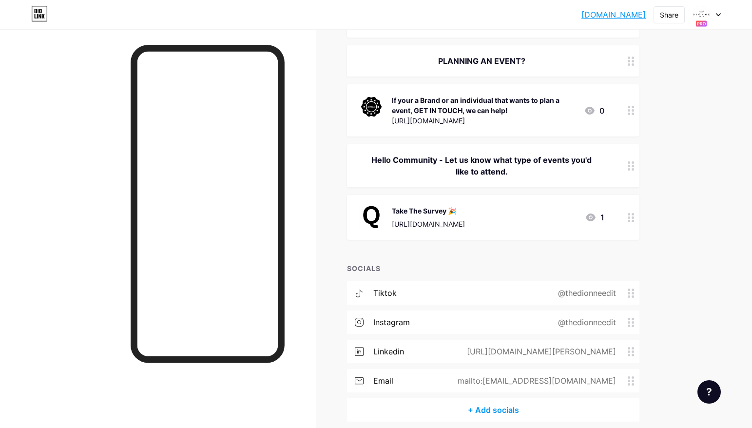
scroll to position [333, 0]
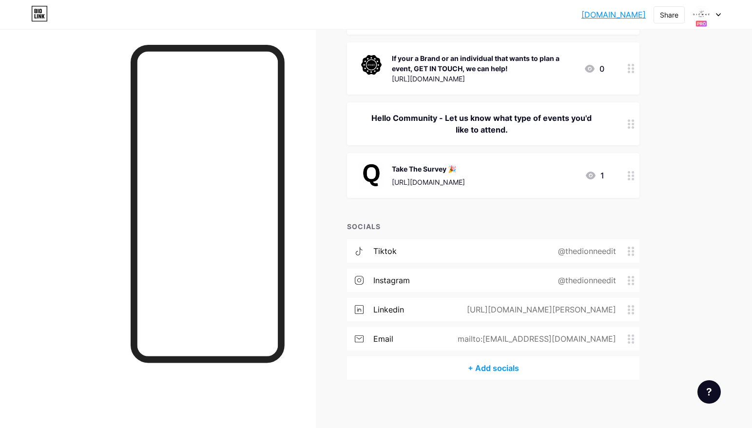
click at [465, 166] on div "Take The Survey 🎉" at bounding box center [428, 169] width 73 height 10
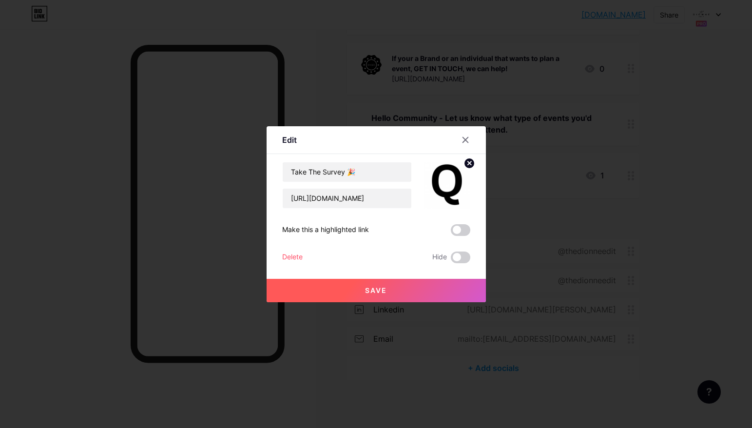
click at [469, 164] on circle at bounding box center [469, 163] width 11 height 11
click at [452, 178] on rect at bounding box center [445, 179] width 16 height 16
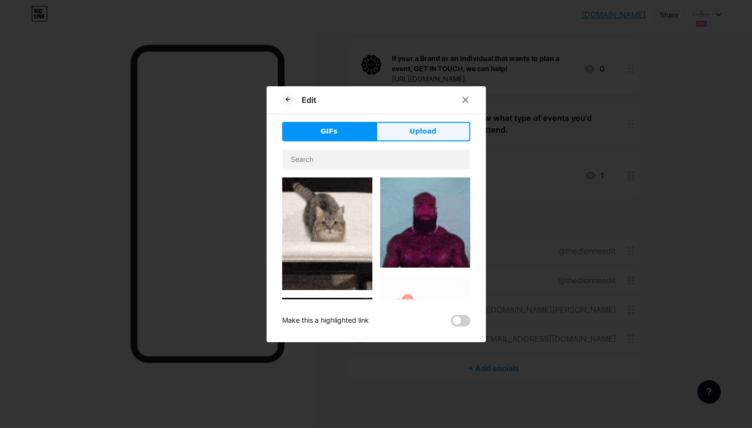
click at [431, 133] on span "Upload" at bounding box center [422, 131] width 27 height 10
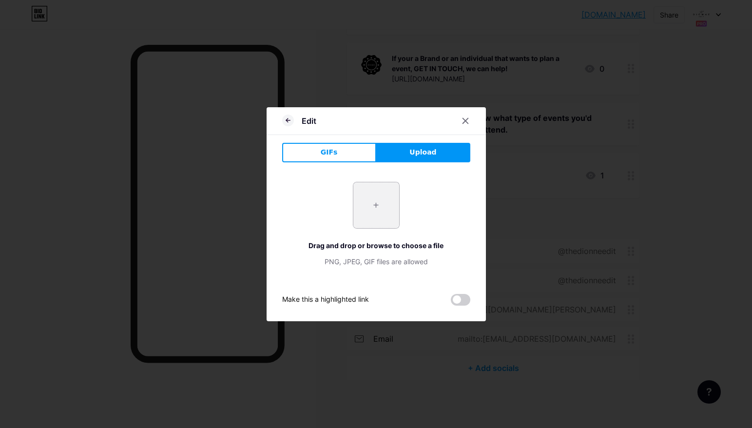
click at [370, 200] on input "file" at bounding box center [376, 205] width 46 height 46
type input "C:\fakepath\9.png"
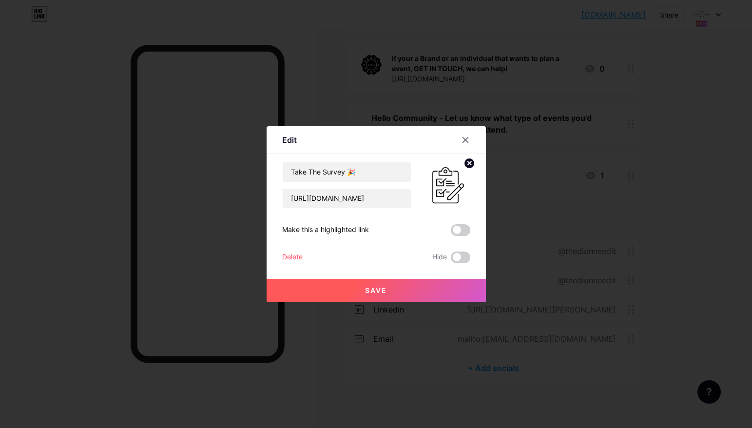
click at [439, 287] on button "Save" at bounding box center [376, 290] width 219 height 23
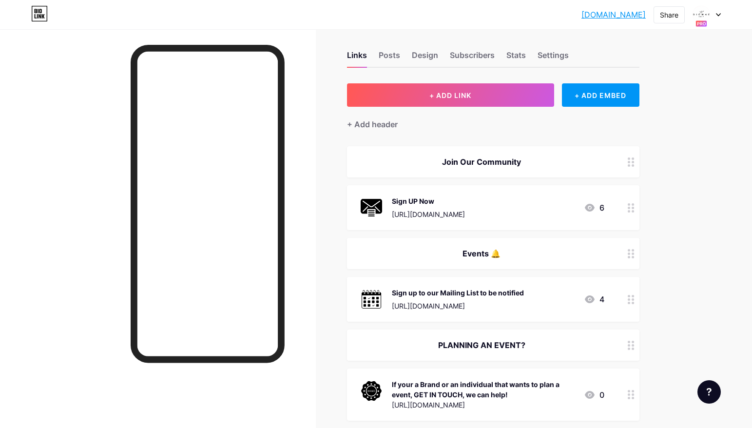
scroll to position [0, 0]
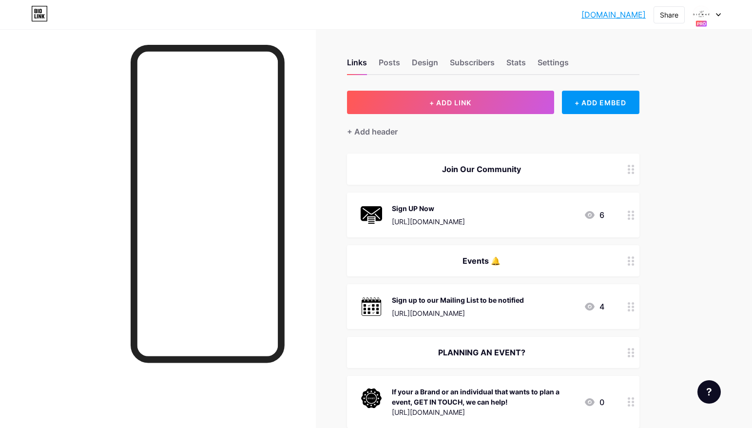
click at [465, 218] on div "[URL][DOMAIN_NAME]" at bounding box center [428, 221] width 73 height 10
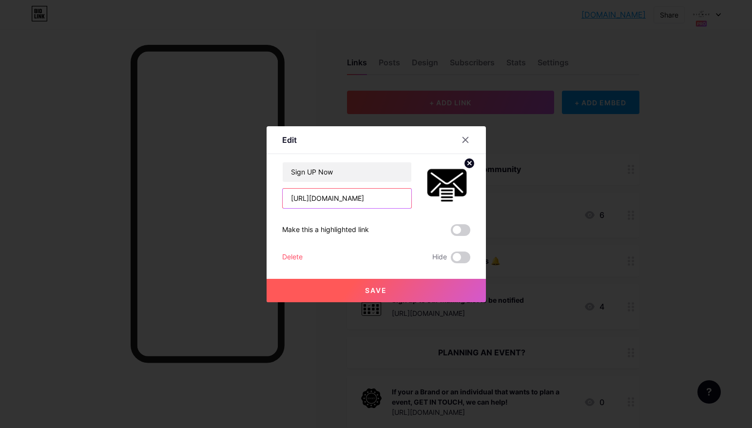
click at [363, 196] on input "[URL][DOMAIN_NAME]" at bounding box center [347, 198] width 129 height 19
click at [391, 287] on button "Save" at bounding box center [376, 290] width 219 height 23
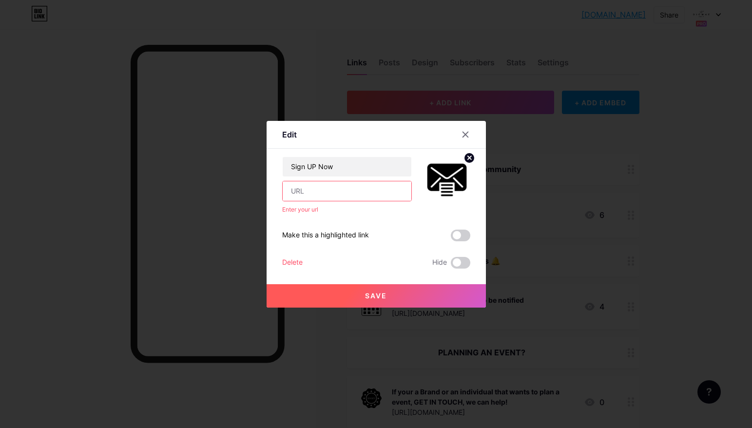
click at [327, 191] on input "text" at bounding box center [347, 190] width 129 height 19
type input "https://thedionneedit.com/"
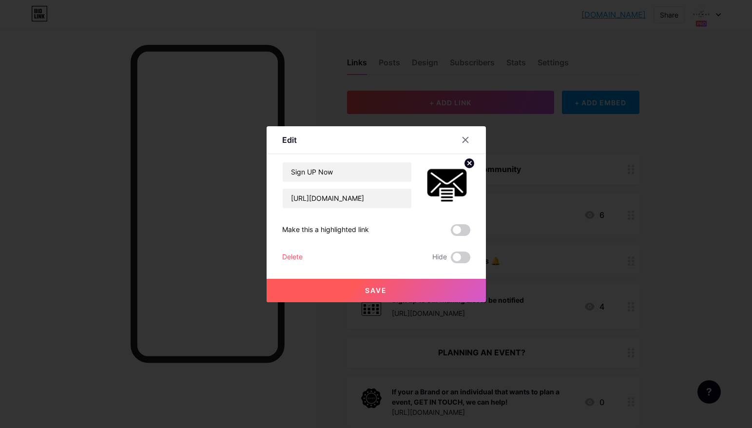
click at [388, 287] on button "Save" at bounding box center [376, 290] width 219 height 23
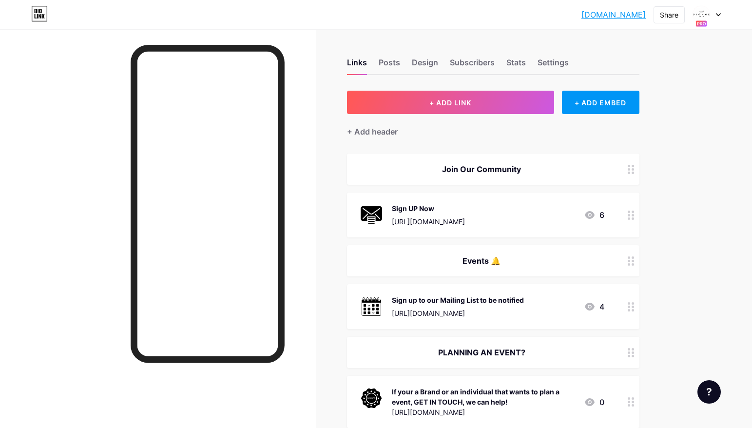
click at [430, 301] on div "Sign up to our Mailing List to be notified" at bounding box center [458, 300] width 132 height 10
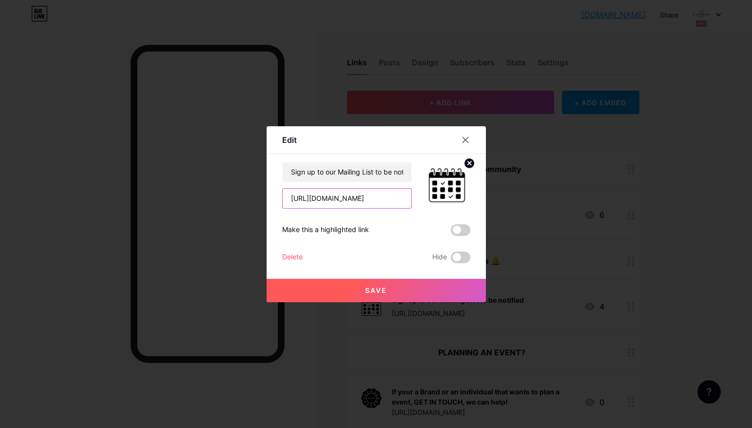
click at [370, 194] on input "https://thedionneedit.com/" at bounding box center [347, 198] width 129 height 19
paste input "e2050a06.sibforms.com/serve/MUIFAMNV4wIjogc4NnG946WWfE_edzf7SMNNDZKeelkA0qKIK0Q…"
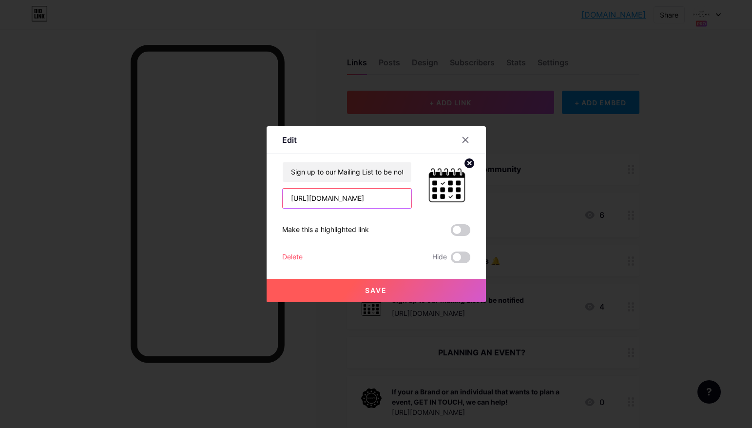
type input "[URL][DOMAIN_NAME]"
click at [384, 288] on span "Save" at bounding box center [376, 290] width 22 height 8
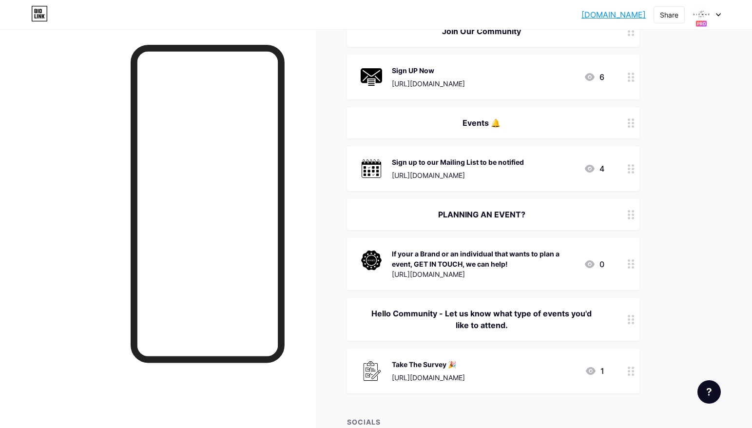
scroll to position [167, 0]
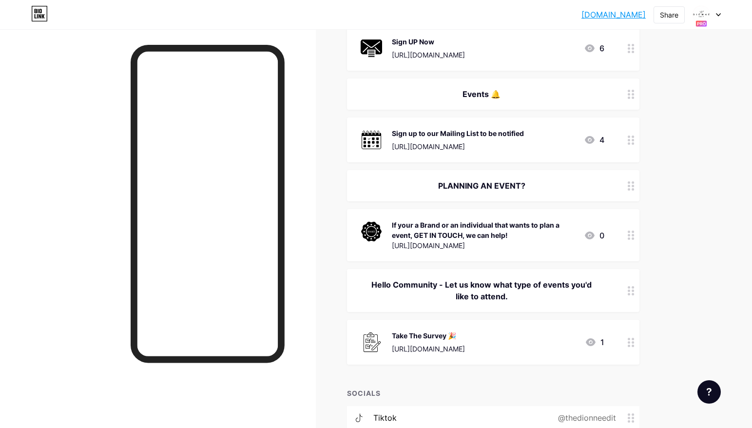
click at [476, 234] on div "If your a Brand or an individual that wants to plan a event, GET IN TOUCH, we c…" at bounding box center [484, 230] width 184 height 20
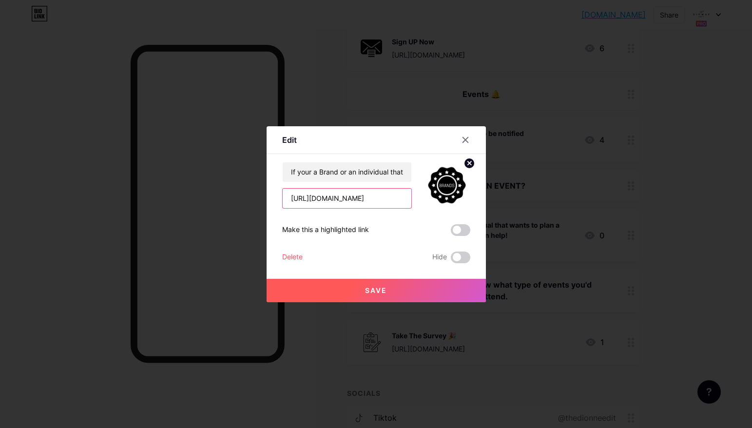
click at [382, 200] on input "[URL][DOMAIN_NAME]" at bounding box center [347, 198] width 129 height 19
click at [465, 135] on div at bounding box center [466, 140] width 18 height 18
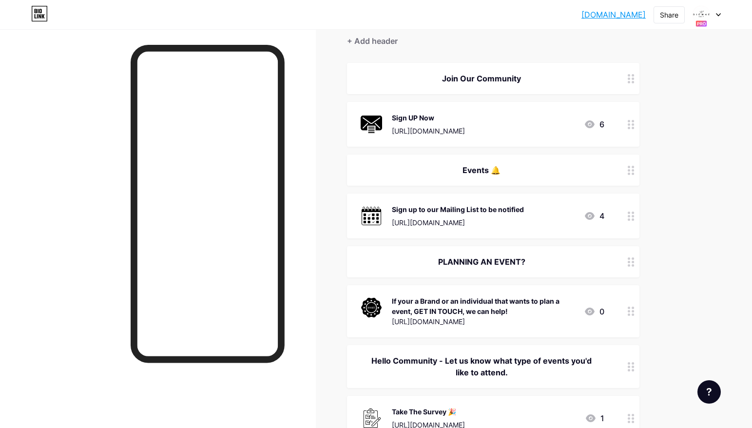
scroll to position [88, 0]
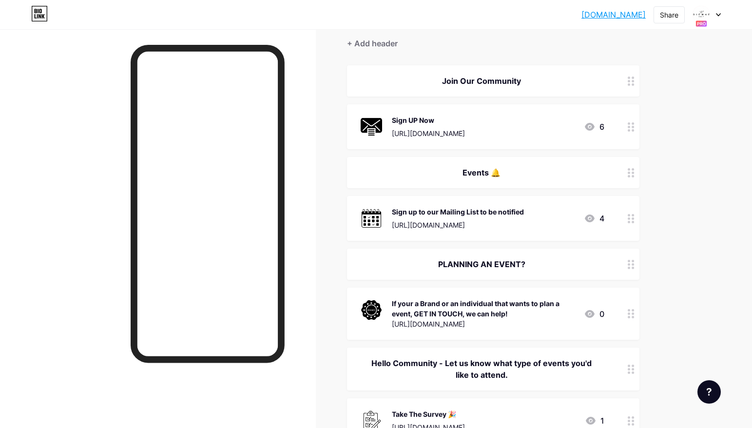
click at [437, 226] on div "[URL][DOMAIN_NAME]" at bounding box center [458, 225] width 132 height 10
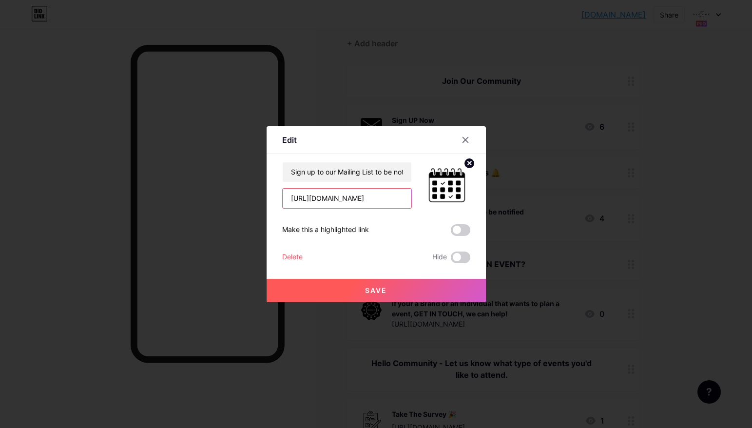
click at [380, 201] on input "[URL][DOMAIN_NAME]" at bounding box center [347, 198] width 129 height 19
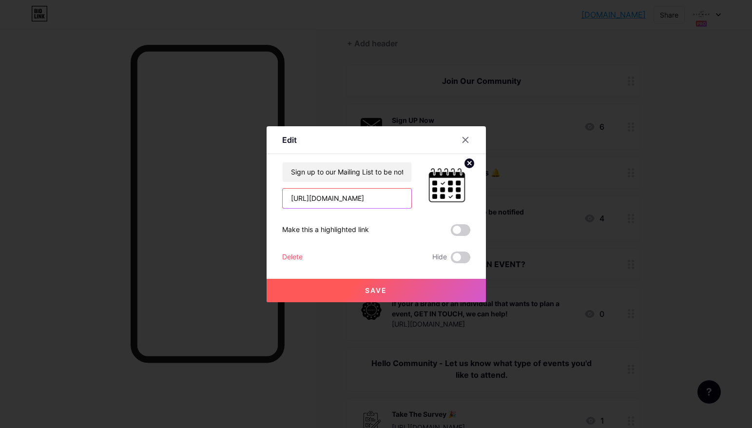
click at [380, 201] on input "https://e2050a06.sibforms.com/serve/MUIFAMNV4wIjogc4NnG946WWfE_edzf7SMNNDZKeelk…" at bounding box center [347, 198] width 129 height 19
click at [465, 139] on icon at bounding box center [464, 139] width 5 height 5
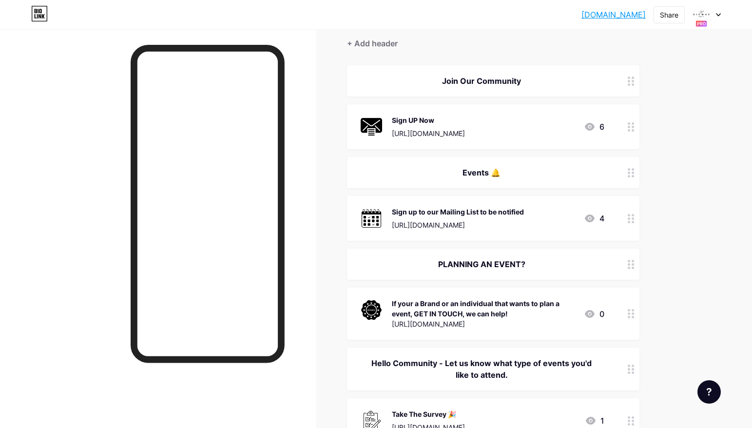
click at [443, 132] on div "https://thedionneedit.com/" at bounding box center [428, 133] width 73 height 10
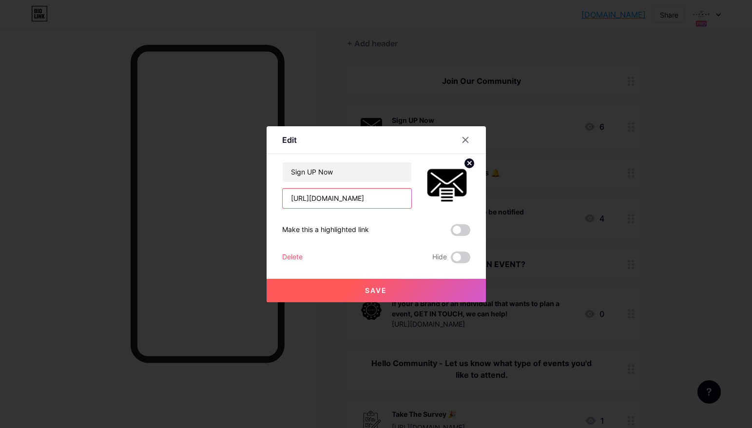
click at [390, 196] on input "https://thedionneedit.com/" at bounding box center [347, 198] width 129 height 19
paste input "e2050a06.sibforms.com/serve/MUIFAMNV4wIjogc4NnG946WWfE_edzf7SMNNDZKeelkA0qKIK0Q…"
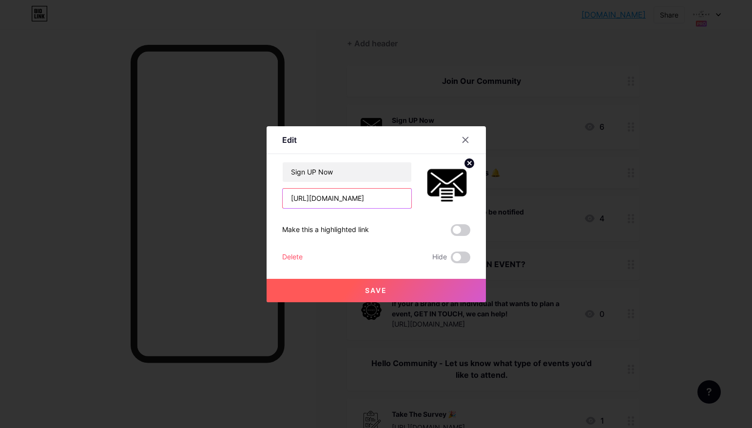
scroll to position [0, 1372]
type input "https://e2050a06.sibforms.com/serve/MUIFAMNV4wIjogc4NnG946WWfE_edzf7SMNNDZKeelk…"
click at [363, 290] on button "Save" at bounding box center [376, 290] width 219 height 23
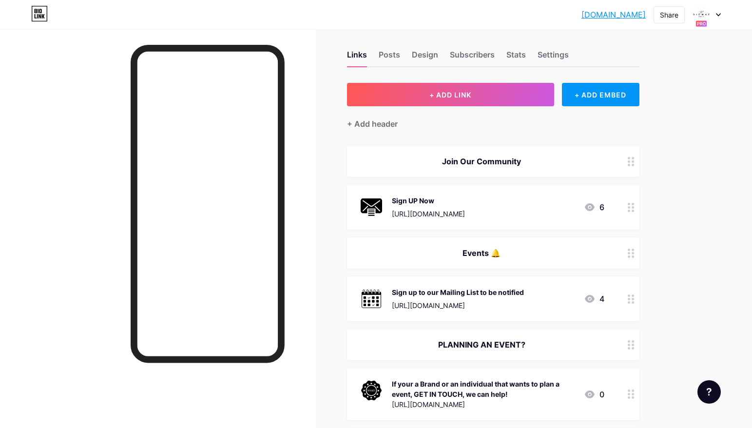
scroll to position [0, 0]
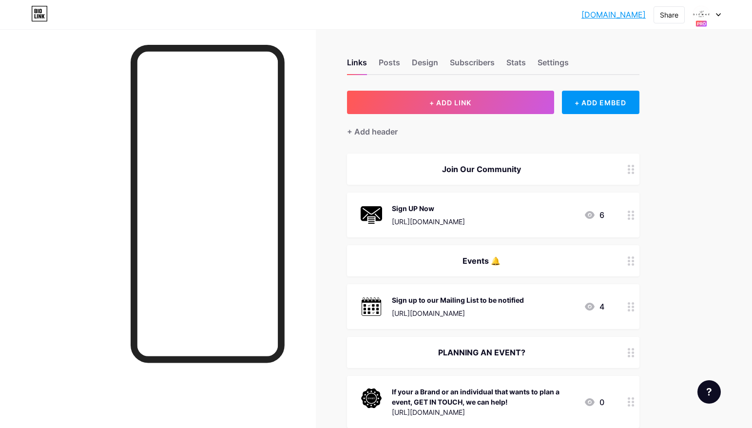
drag, startPoint x: 512, startPoint y: 257, endPoint x: 510, endPoint y: 155, distance: 102.3
click at [510, 155] on span "Join Our Community Sign UP Now https://e2050a06.sibforms.com/serve/MUIFAMNV4wIj…" at bounding box center [493, 342] width 292 height 378
click at [668, 167] on div "Links Posts Design Subscribers Stats Settings + ADD LINK + ADD EMBED + Add head…" at bounding box center [340, 395] width 680 height 732
click at [543, 255] on div "Events 🔔" at bounding box center [482, 261] width 246 height 12
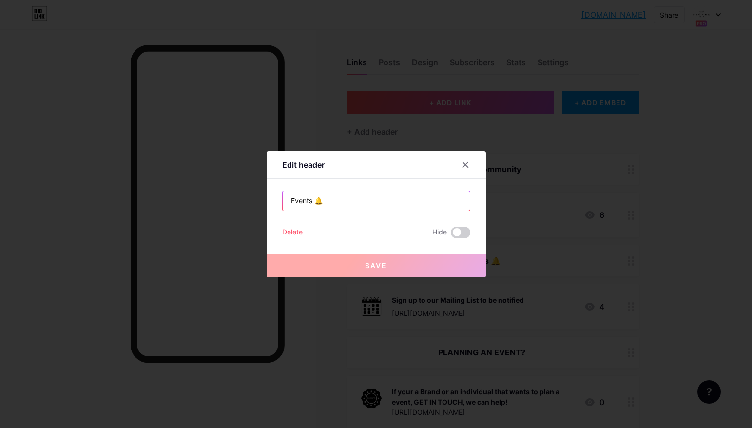
drag, startPoint x: 315, startPoint y: 202, endPoint x: 325, endPoint y: 202, distance: 10.7
click at [325, 202] on input "Events 🔔" at bounding box center [376, 200] width 187 height 19
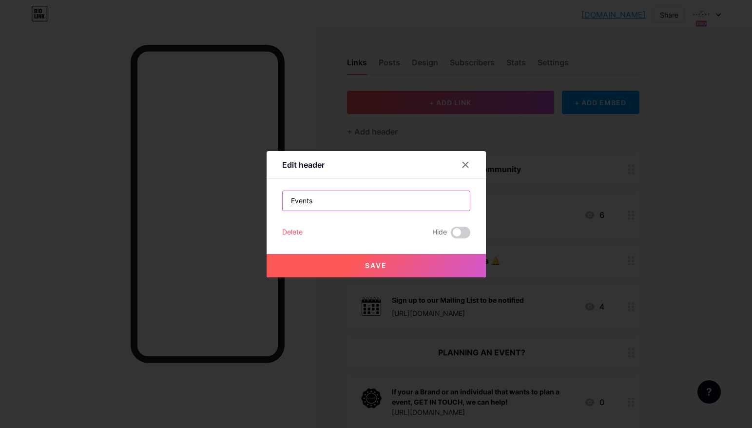
type input "Events"
click at [426, 268] on button "Save" at bounding box center [376, 265] width 219 height 23
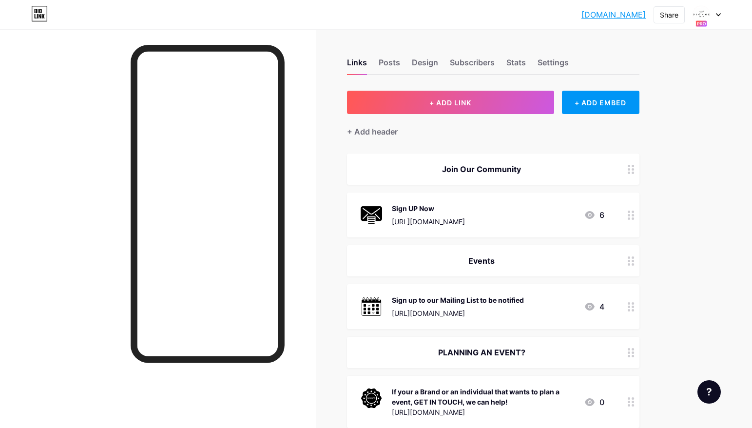
click at [522, 162] on div "Join Our Community" at bounding box center [493, 168] width 292 height 31
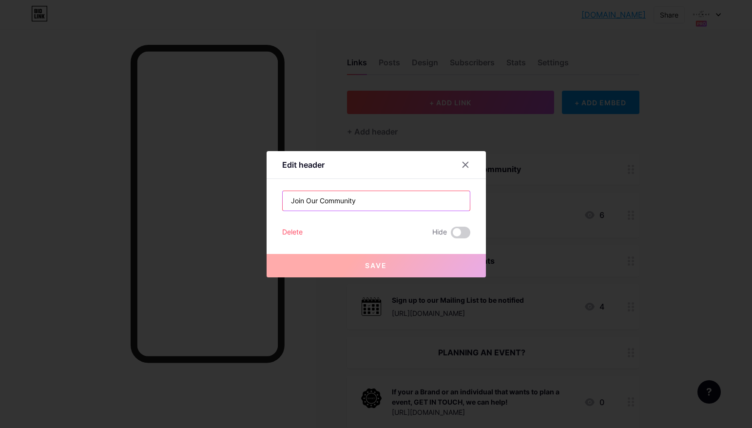
click at [388, 199] on input "Join Our Community" at bounding box center [376, 200] width 187 height 19
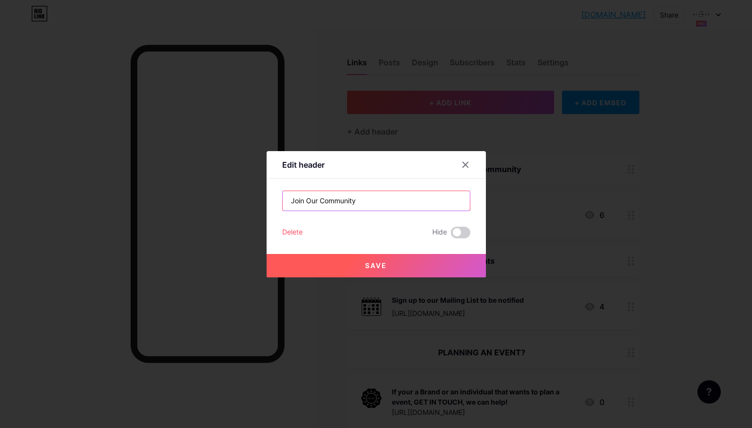
paste input "🔔"
type input "Join Our Community 🔔"
click at [369, 261] on span "Save" at bounding box center [376, 265] width 22 height 8
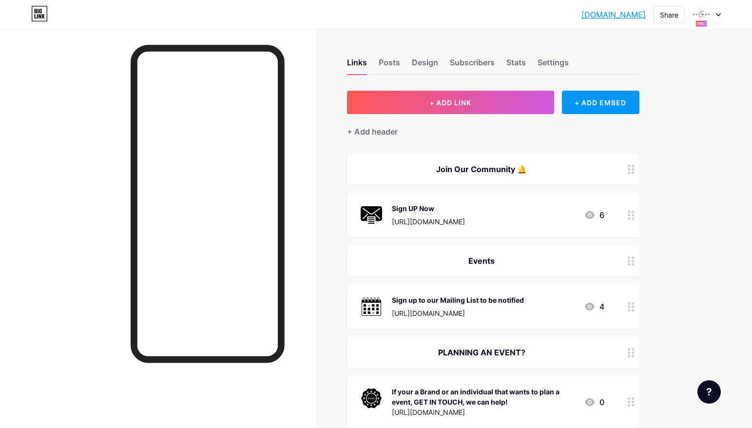
click at [586, 158] on div "Join Our Community 🔔" at bounding box center [493, 168] width 292 height 31
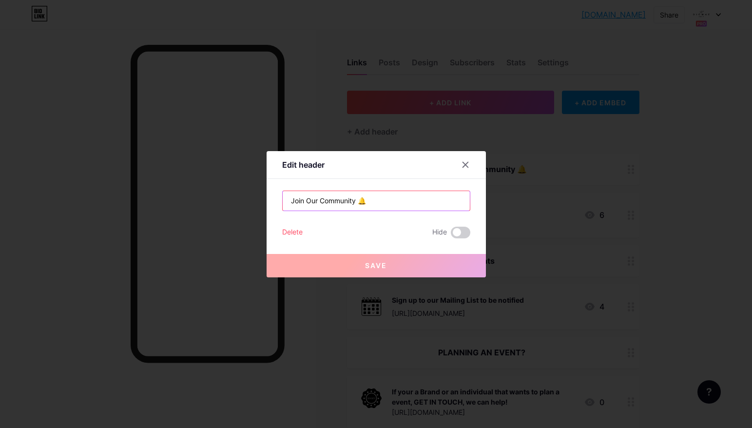
click at [394, 199] on input "Join Our Community 🔔" at bounding box center [376, 200] width 187 height 19
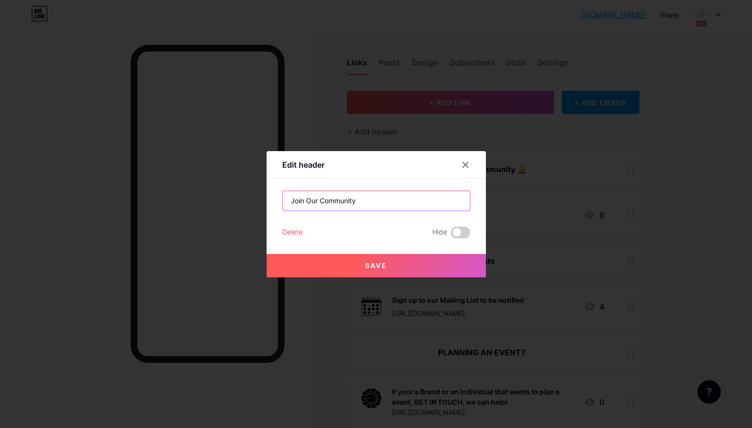
type input "Join Our Community"
click at [338, 267] on button "Save" at bounding box center [376, 265] width 219 height 23
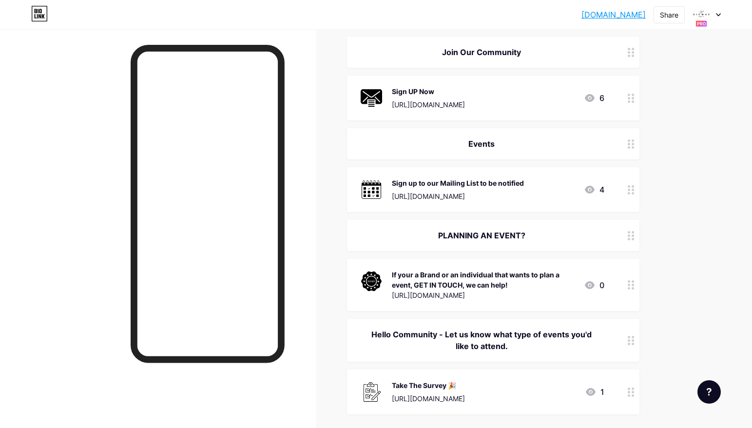
scroll to position [118, 0]
click at [524, 177] on div "Sign up to our Mailing List to be notified" at bounding box center [458, 182] width 132 height 10
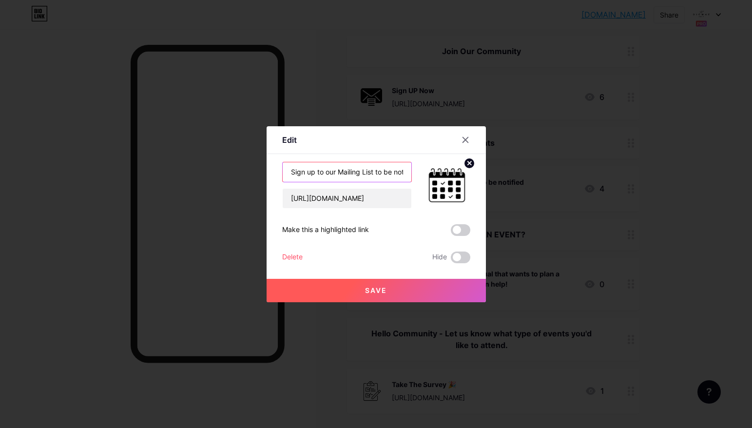
click at [346, 172] on input "Sign up to our Mailing List to be notified" at bounding box center [347, 171] width 129 height 19
type input "J"
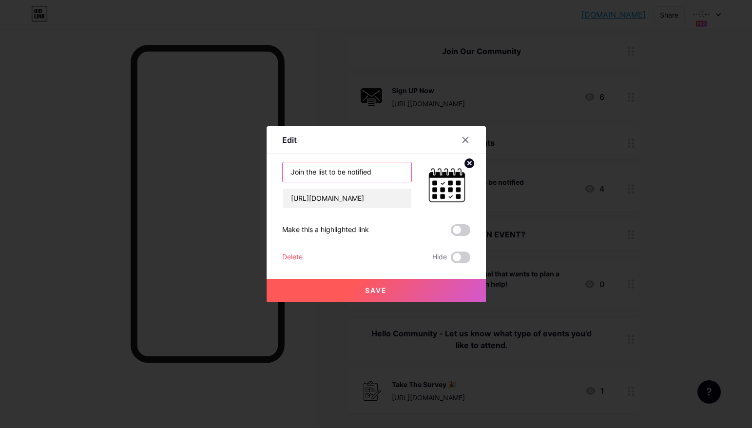
paste input "🔔"
type input "Join the list to be notified 🔔"
click at [358, 195] on input "https://e2050a06.sibforms.com/serve/MUIFAMNV4wIjogc4NnG946WWfE_edzf7SMNNDZKeelk…" at bounding box center [347, 198] width 129 height 19
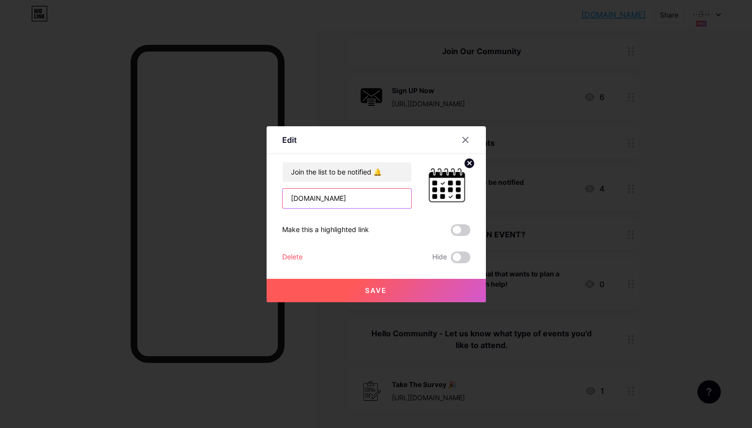
type input "www.thedionneedit.com"
click at [369, 288] on span "Save" at bounding box center [376, 290] width 22 height 8
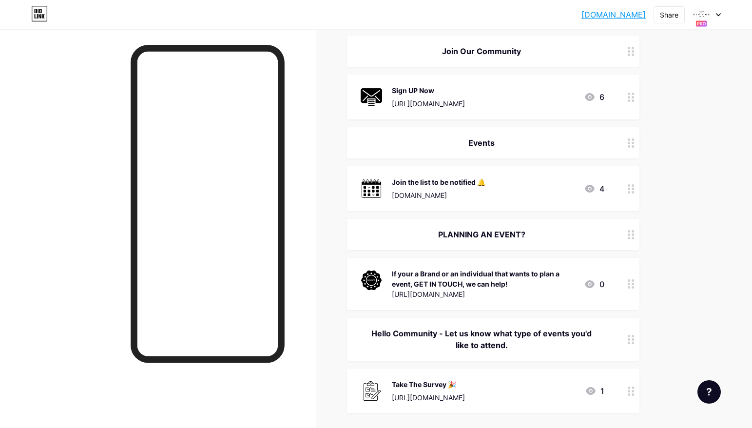
click at [454, 180] on div "Join the list to be notified 🔔" at bounding box center [439, 182] width 94 height 10
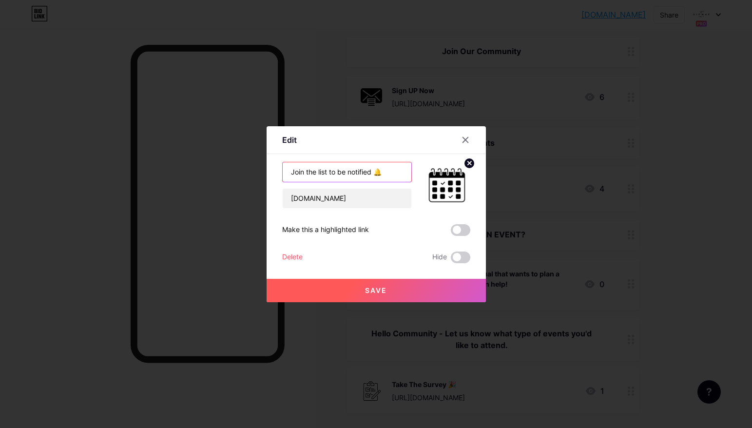
click at [315, 172] on input "Join the list to be notified 🔔" at bounding box center [347, 171] width 129 height 19
type input "Join our list to be notified 🔔"
click at [401, 290] on button "Save" at bounding box center [376, 290] width 219 height 23
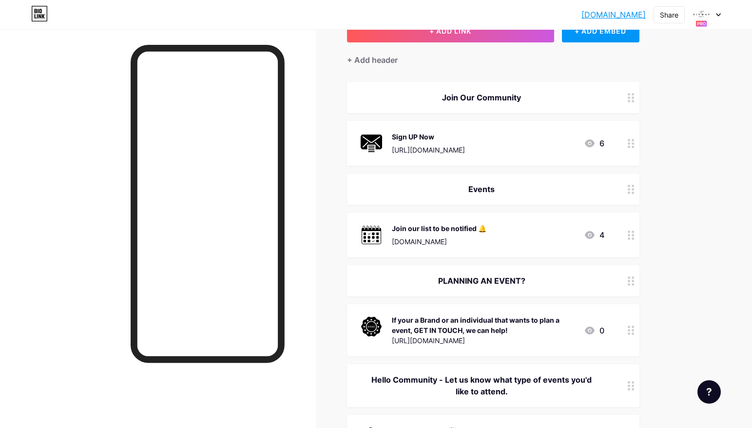
scroll to position [41, 0]
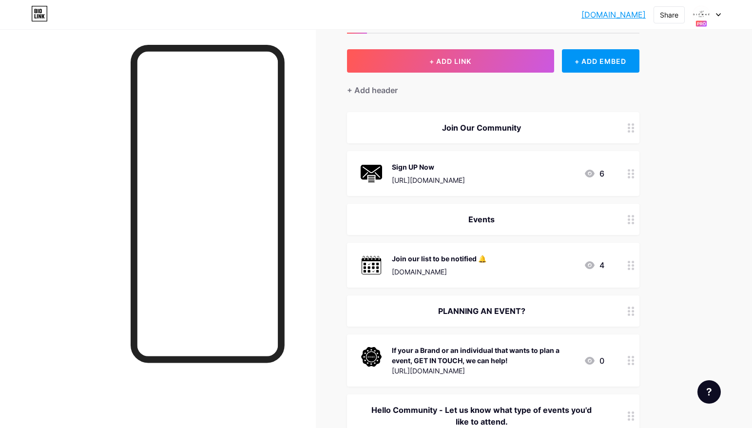
click at [409, 258] on div "Join our list to be notified 🔔" at bounding box center [439, 258] width 95 height 10
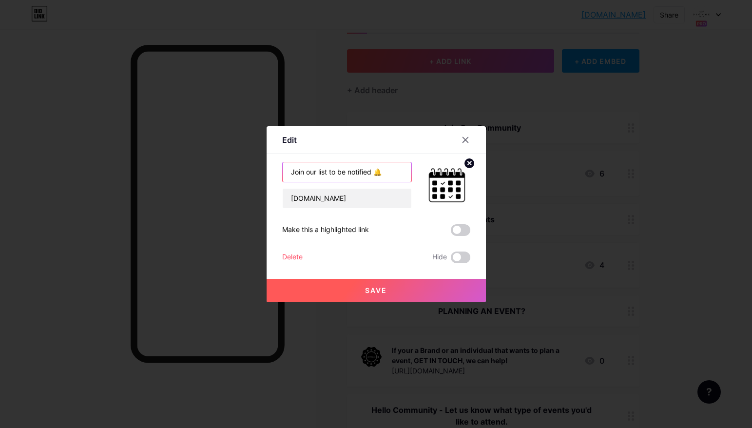
drag, startPoint x: 376, startPoint y: 172, endPoint x: 386, endPoint y: 172, distance: 9.7
click at [386, 172] on input "Join our list to be notified 🔔" at bounding box center [347, 171] width 129 height 19
type input "Join our list to be notified"
click at [376, 289] on span "Save" at bounding box center [376, 290] width 22 height 8
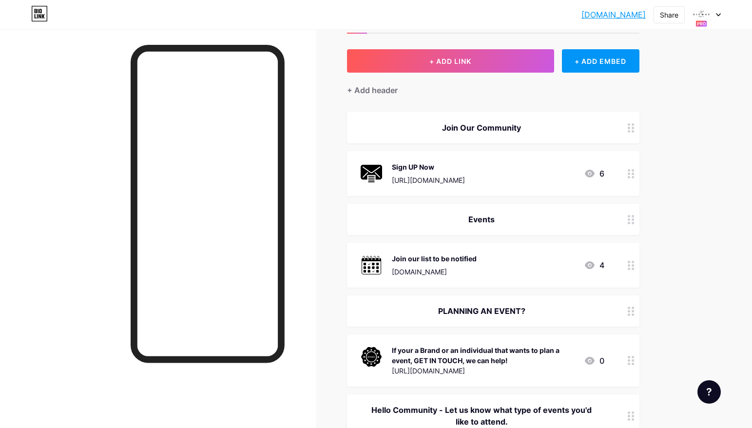
click at [465, 165] on div "Sign UP Now" at bounding box center [428, 167] width 73 height 10
click at [463, 138] on icon at bounding box center [464, 139] width 5 height 5
click at [479, 215] on div "Events" at bounding box center [482, 219] width 246 height 12
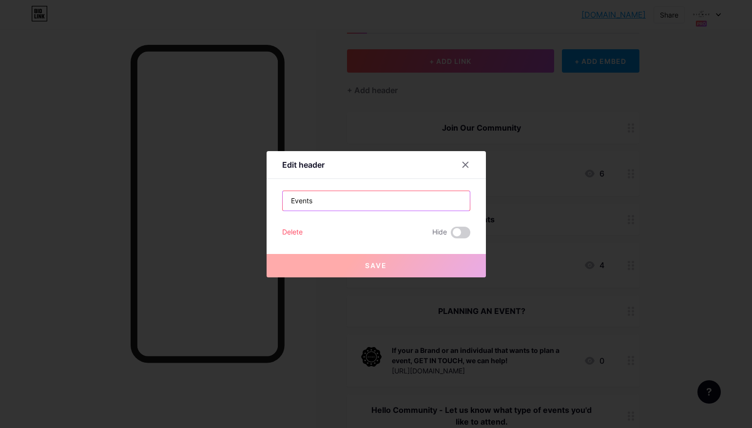
click at [348, 196] on input "Events" at bounding box center [376, 200] width 187 height 19
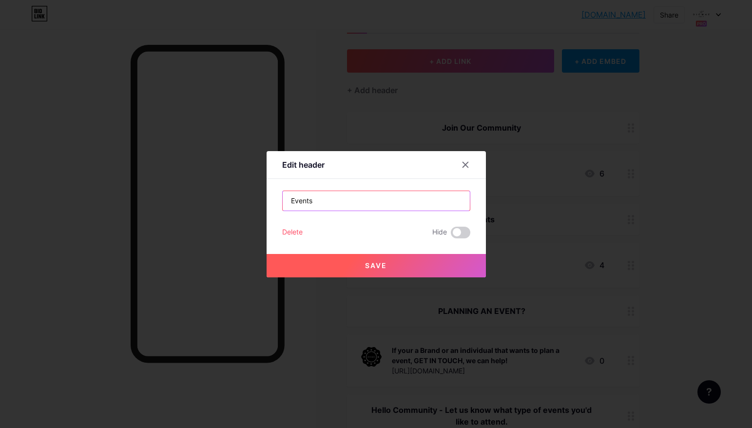
type input "Events 🔔"
click at [361, 265] on button "Save" at bounding box center [376, 265] width 219 height 23
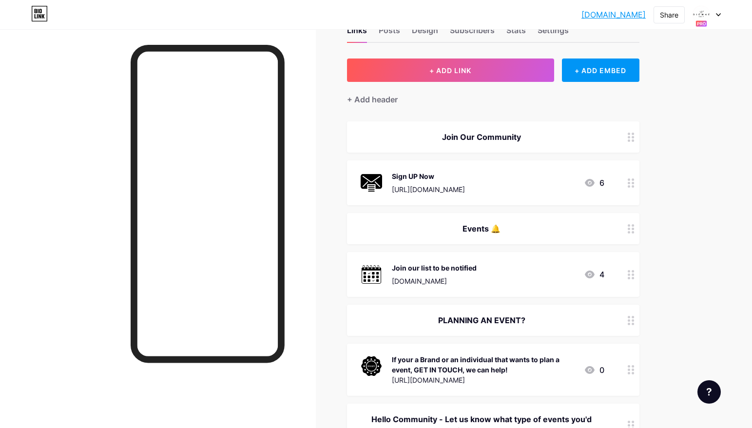
scroll to position [0, 0]
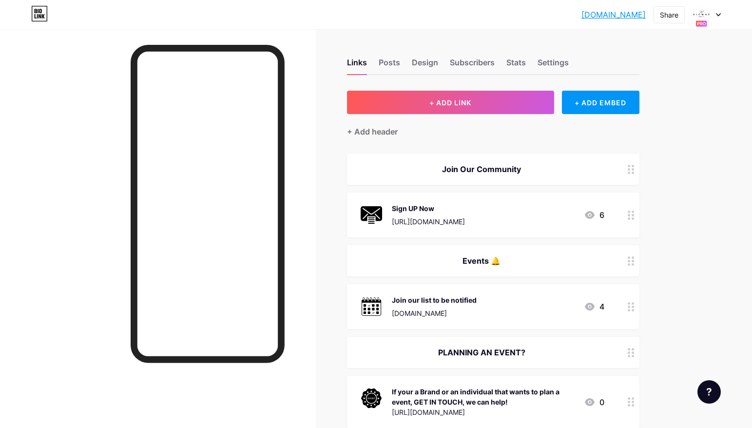
click at [718, 15] on icon at bounding box center [718, 15] width 4 height 2
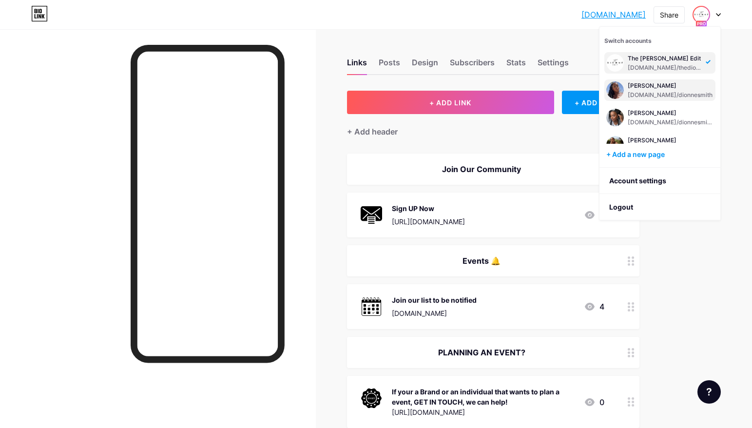
click at [673, 85] on div "[PERSON_NAME]" at bounding box center [670, 86] width 85 height 8
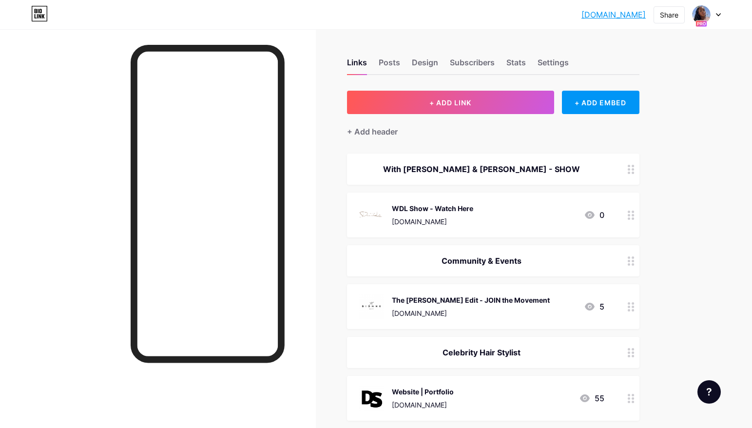
click at [514, 306] on div "The [PERSON_NAME] Edit - JOIN the Movement [DOMAIN_NAME]" at bounding box center [471, 306] width 158 height 25
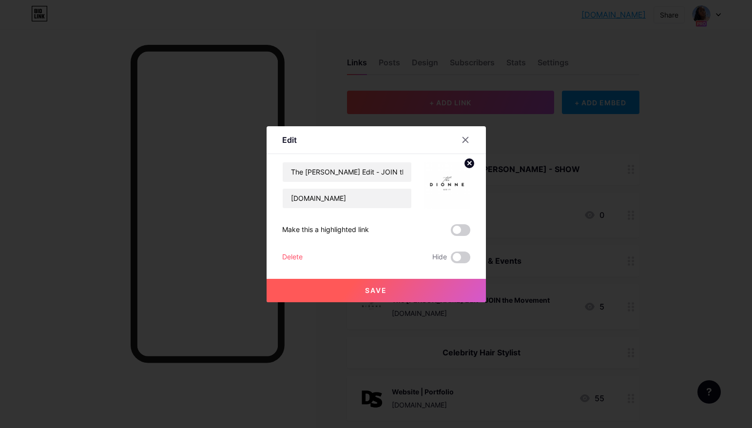
click at [469, 167] on circle at bounding box center [469, 163] width 11 height 11
click at [448, 183] on rect at bounding box center [452, 185] width 8 height 5
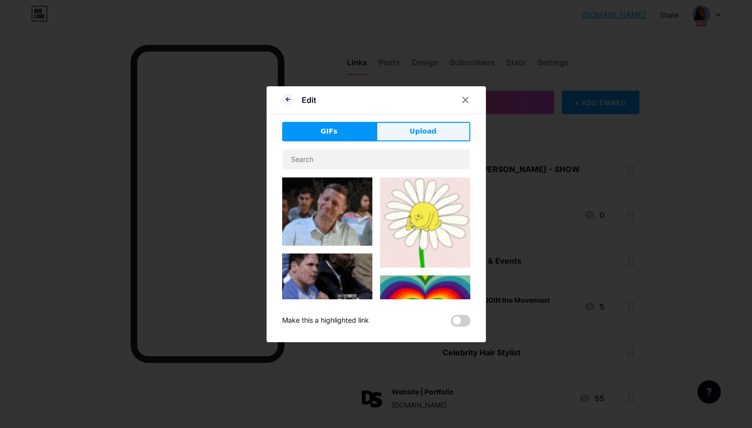
click at [424, 133] on span "Upload" at bounding box center [422, 131] width 27 height 10
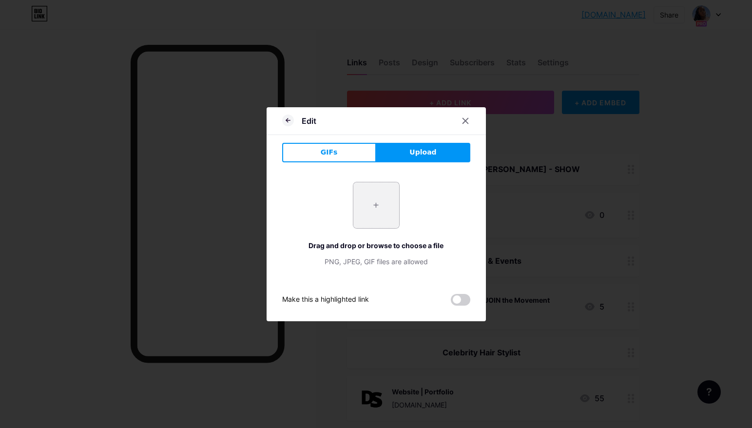
click at [379, 205] on input "file" at bounding box center [376, 205] width 46 height 46
type input "C:\fakepath\TDE - POSTS.png"
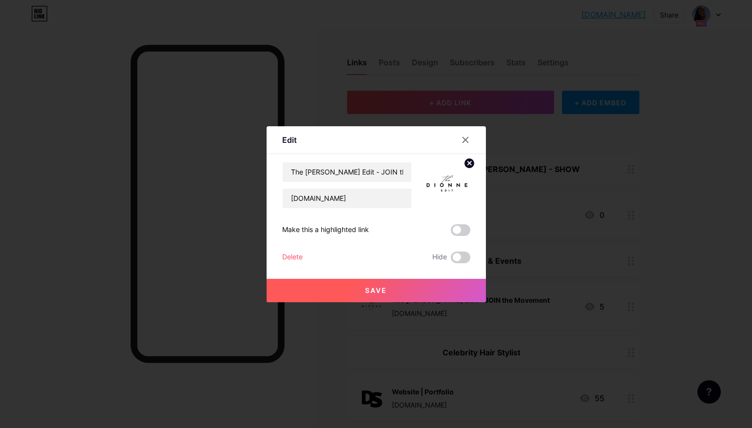
click at [406, 292] on button "Save" at bounding box center [376, 290] width 219 height 23
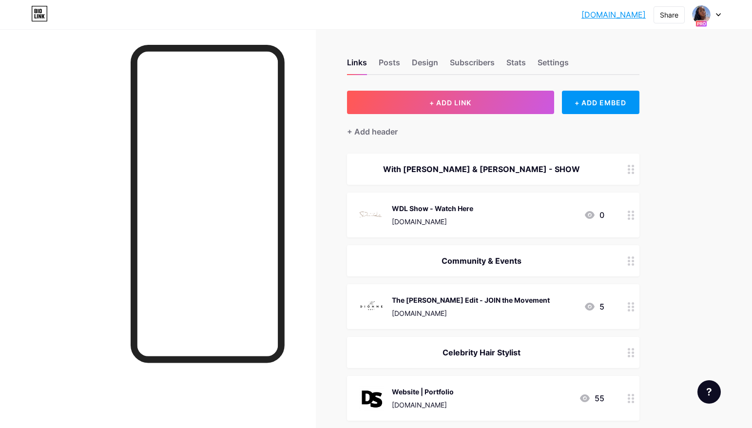
click at [718, 13] on icon at bounding box center [718, 14] width 5 height 3
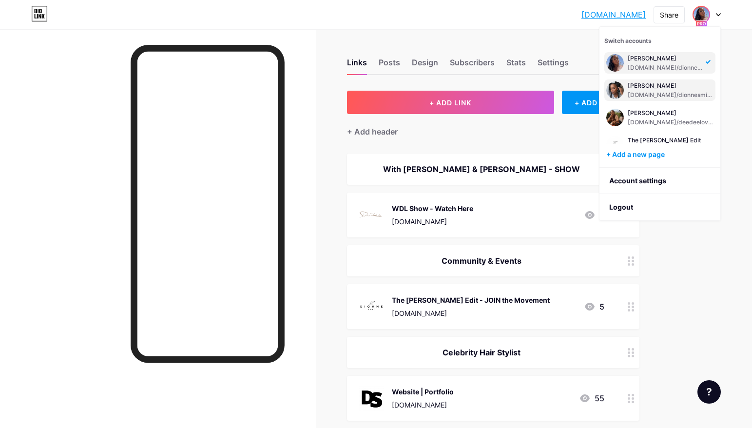
click at [654, 94] on div "[DOMAIN_NAME]/dionnesmithhair" at bounding box center [671, 95] width 86 height 8
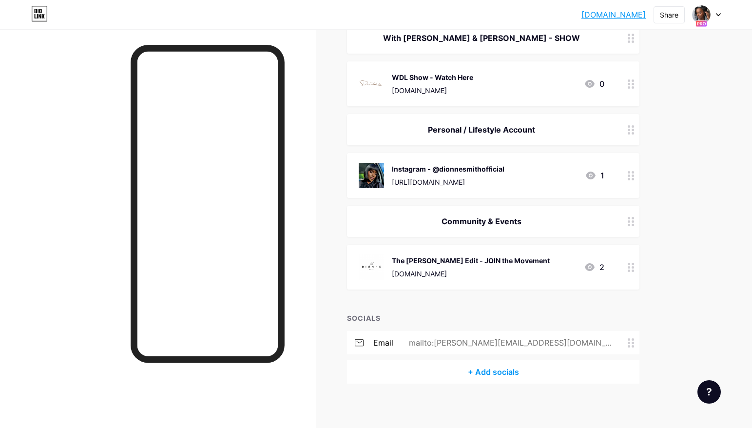
scroll to position [384, 0]
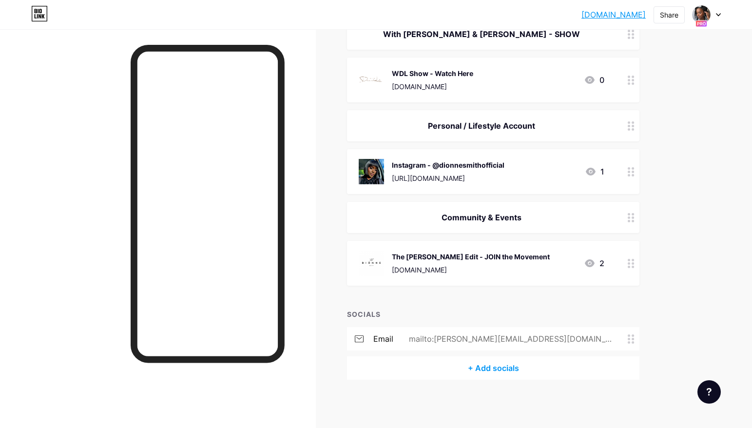
click at [630, 264] on icon at bounding box center [631, 263] width 7 height 9
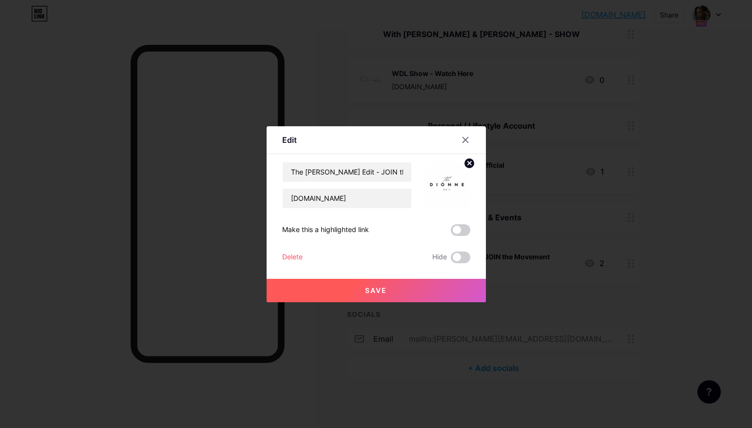
click at [467, 163] on circle at bounding box center [469, 163] width 11 height 11
click at [450, 178] on rect at bounding box center [445, 179] width 16 height 16
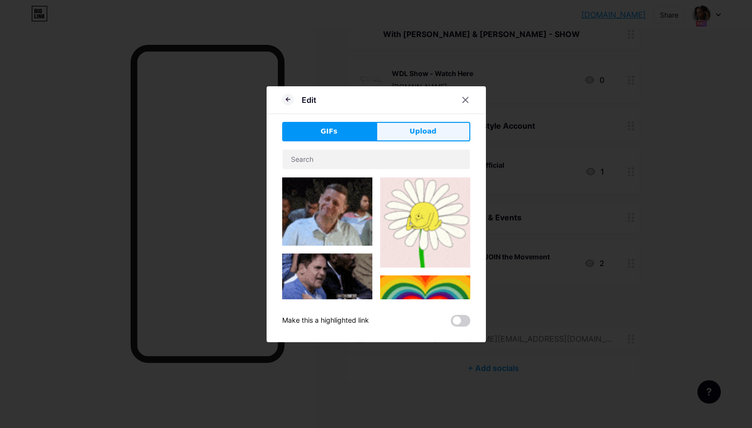
click at [410, 129] on button "Upload" at bounding box center [423, 131] width 94 height 19
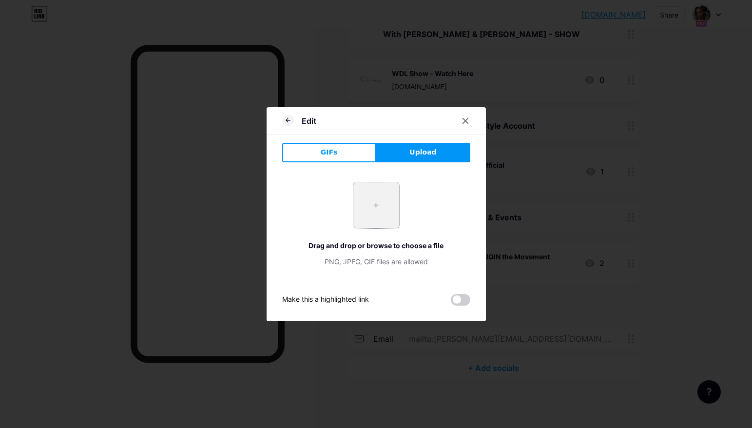
click at [375, 205] on input "file" at bounding box center [376, 205] width 46 height 46
type input "C:\fakepath\TDE - POSTS.png"
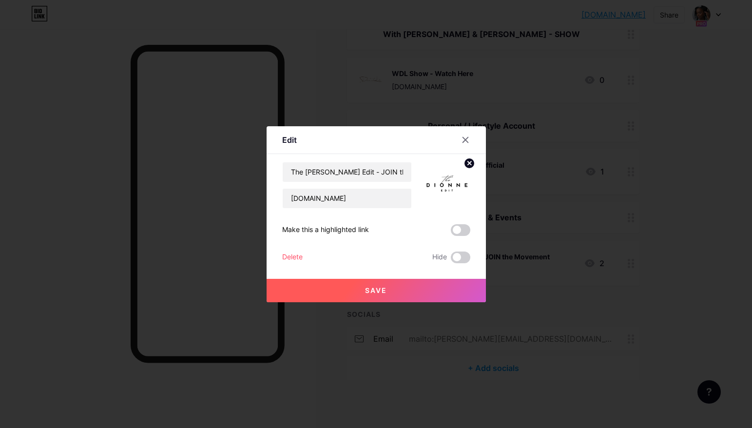
click at [399, 294] on button "Save" at bounding box center [376, 290] width 219 height 23
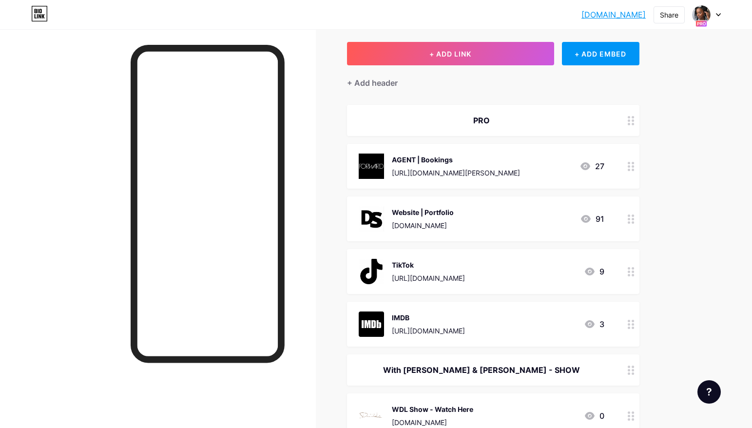
scroll to position [0, 0]
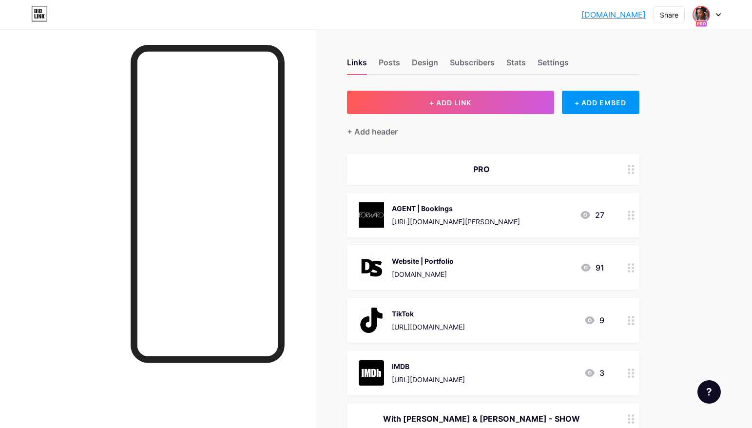
click at [706, 14] on img at bounding box center [701, 15] width 16 height 16
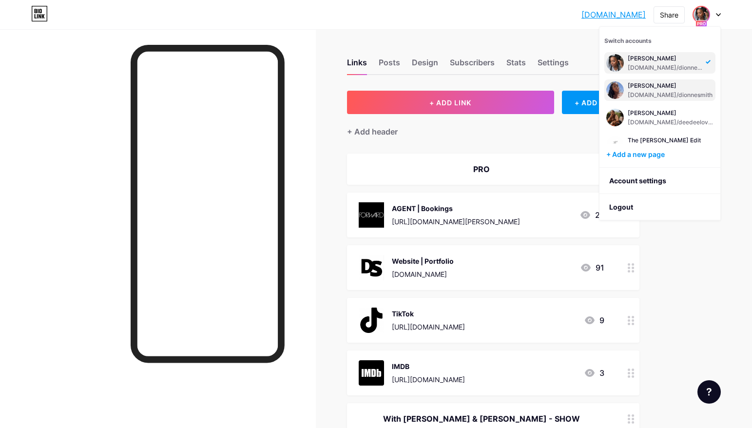
click at [650, 93] on div "[DOMAIN_NAME]/dionnesmith" at bounding box center [670, 95] width 85 height 8
